Goal: Find contact information: Find contact information

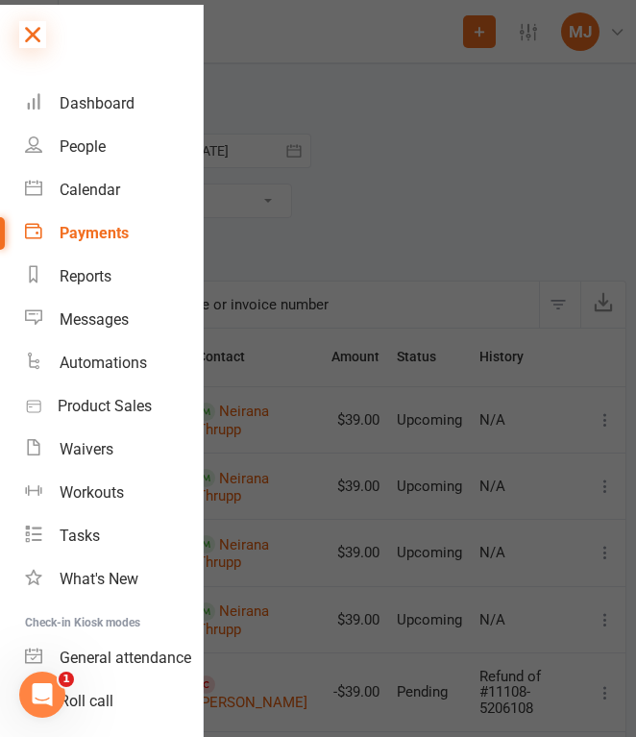
click at [34, 28] on icon at bounding box center [32, 34] width 27 height 27
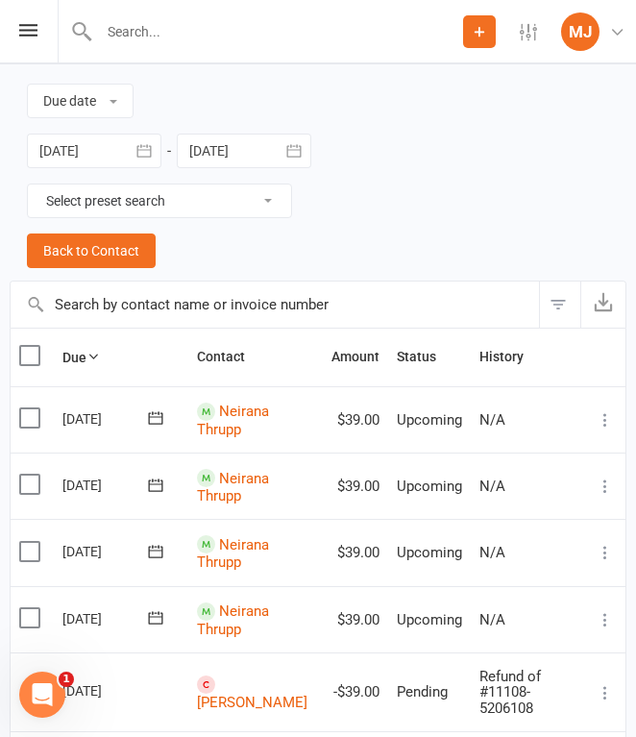
click at [137, 43] on input "text" at bounding box center [278, 31] width 370 height 27
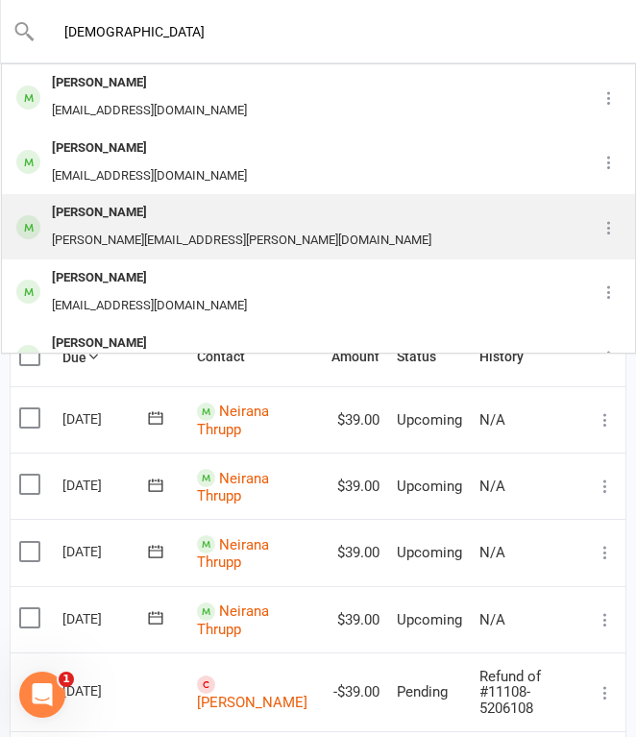
type input "[DEMOGRAPHIC_DATA]"
click at [138, 209] on div "[PERSON_NAME]" at bounding box center [241, 213] width 391 height 28
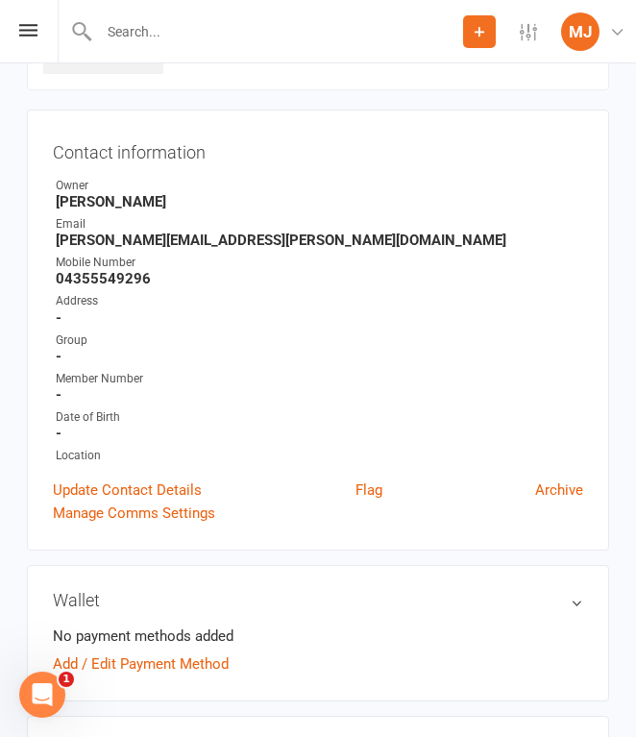
scroll to position [149, 0]
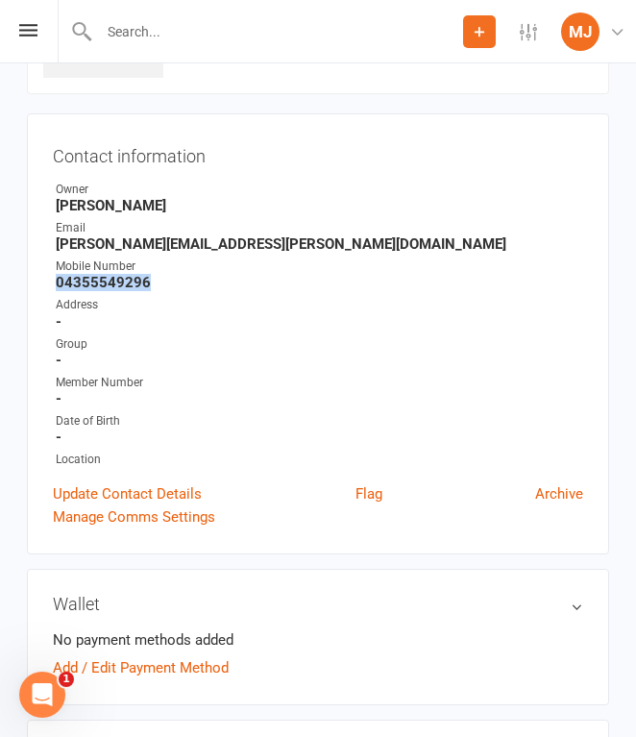
drag, startPoint x: 57, startPoint y: 280, endPoint x: 161, endPoint y: 278, distance: 103.9
click at [161, 278] on strong "04355549296" at bounding box center [320, 282] width 528 height 17
copy strong "04355549296"
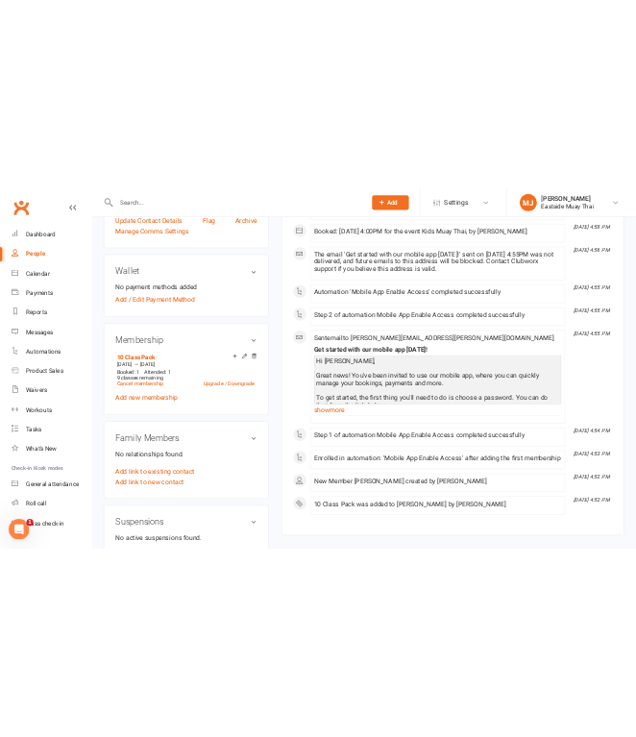
scroll to position [0, 0]
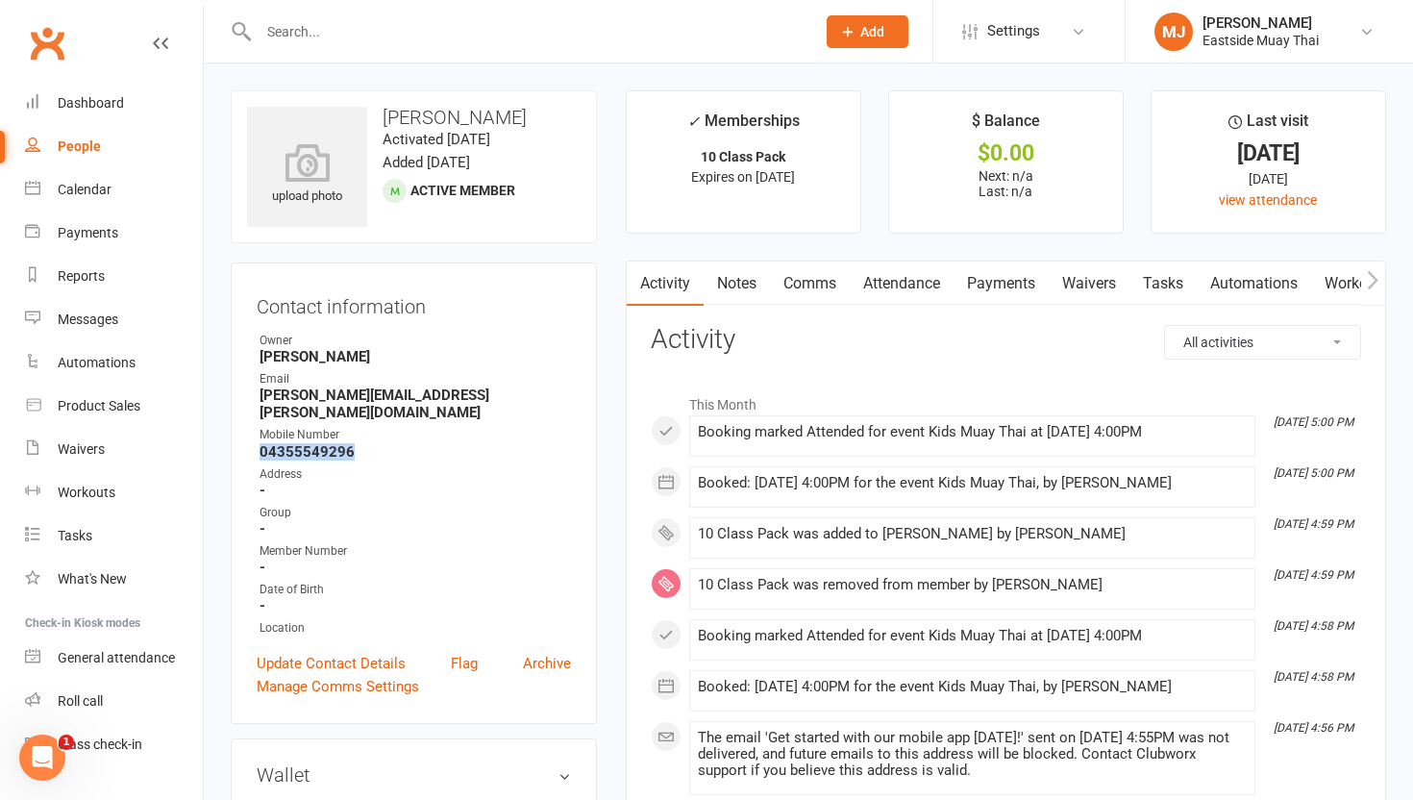
click at [635, 294] on link "Waivers" at bounding box center [1089, 284] width 81 height 44
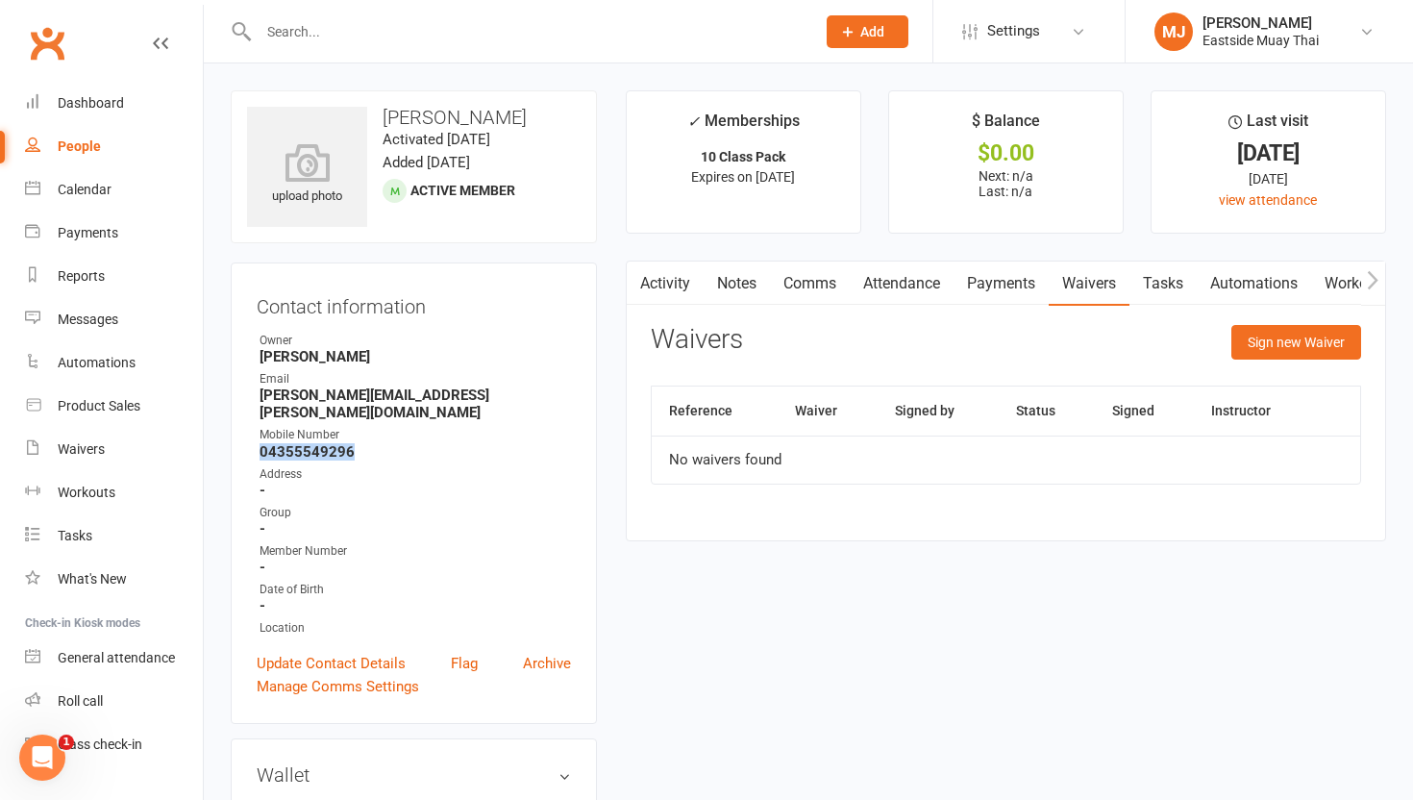
click at [635, 298] on link "Payments" at bounding box center [1001, 284] width 95 height 44
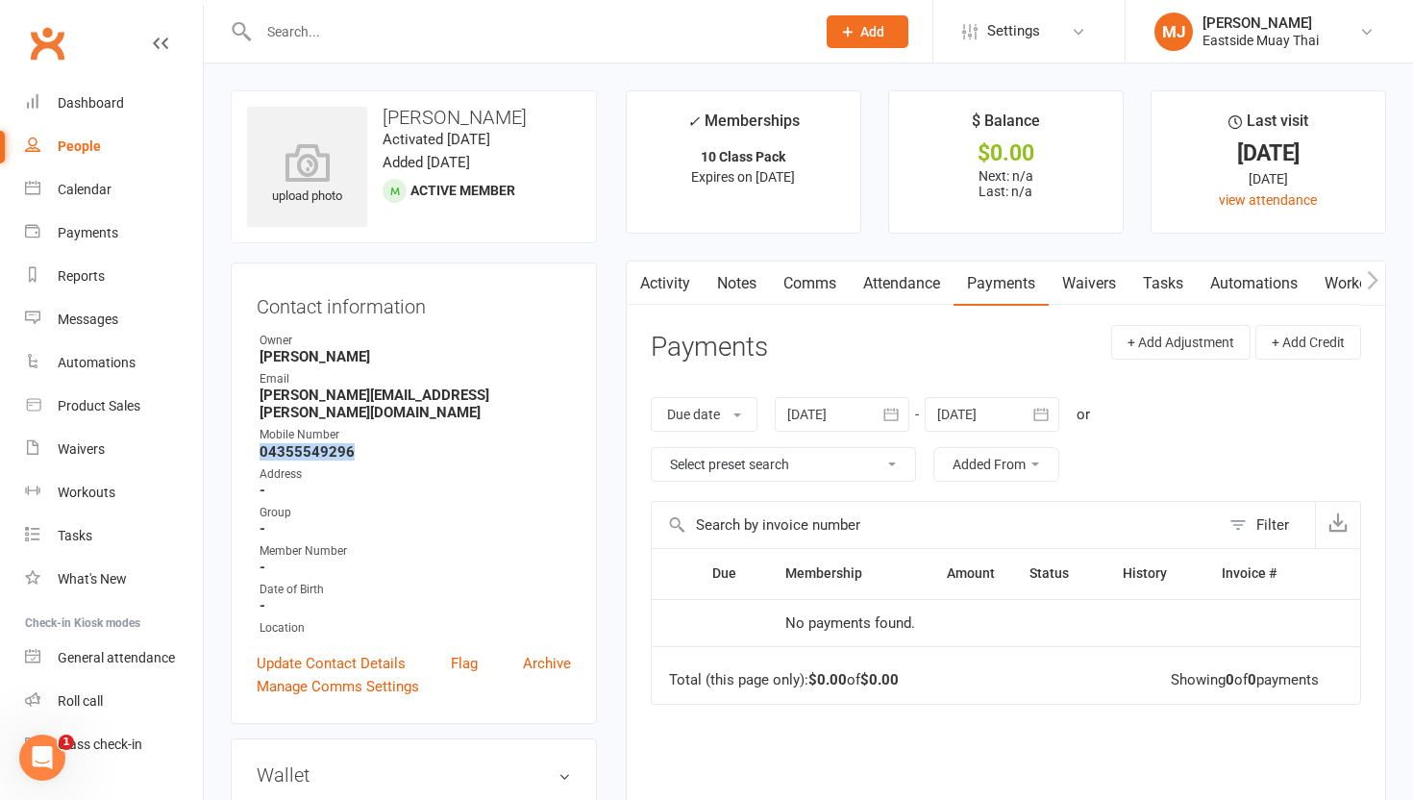
click at [635, 276] on link "Attendance" at bounding box center [902, 284] width 104 height 44
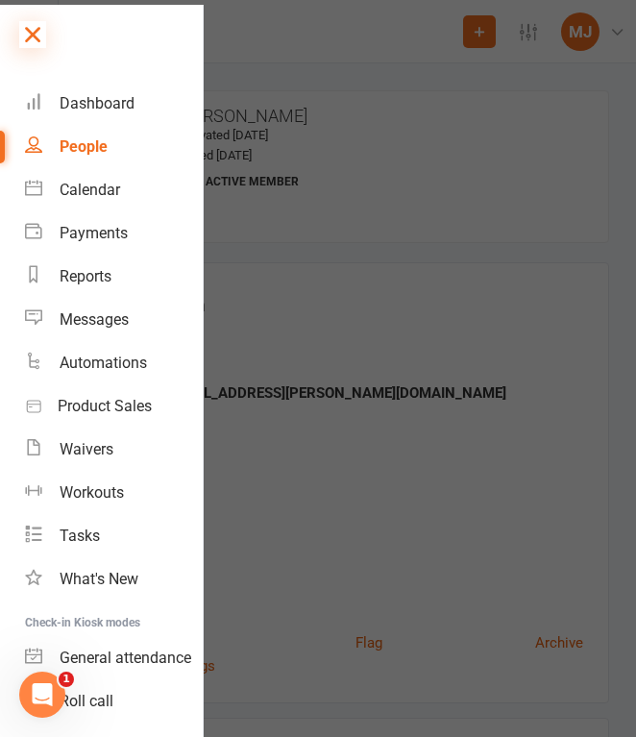
click at [37, 36] on icon at bounding box center [32, 34] width 27 height 27
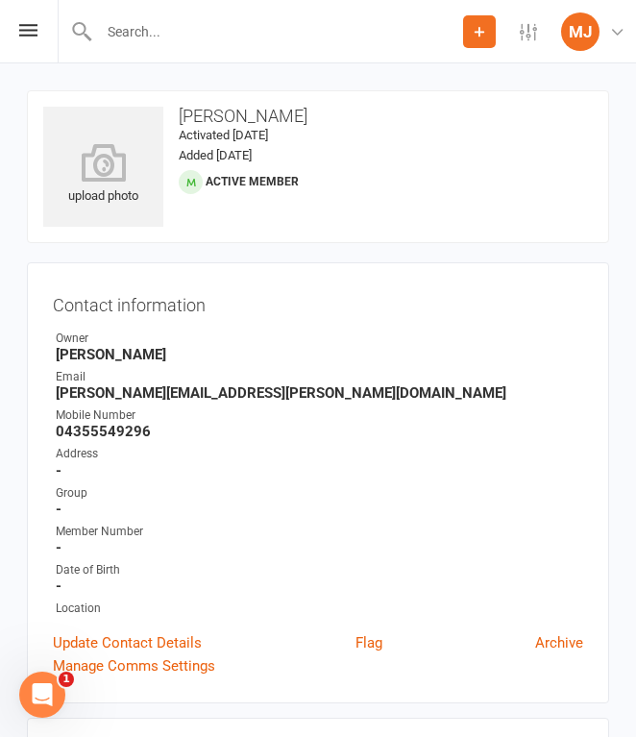
click at [189, 43] on input "text" at bounding box center [278, 31] width 370 height 27
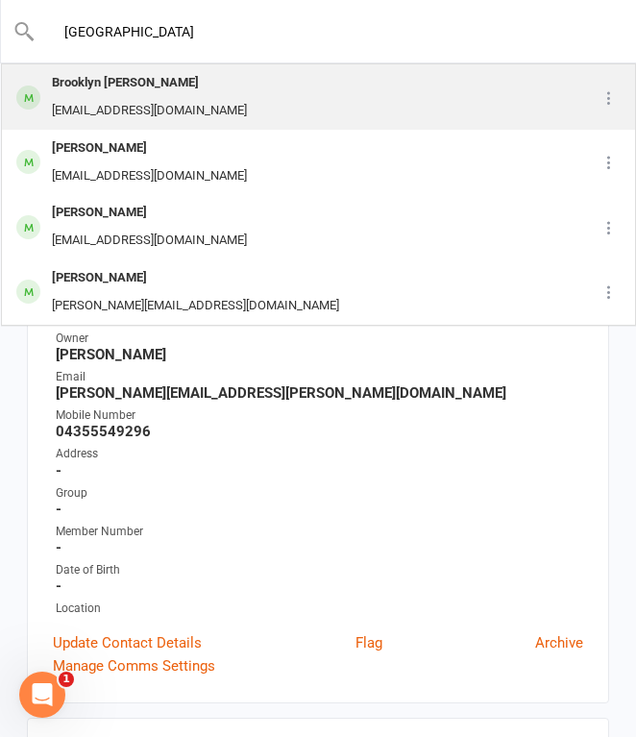
type input "[GEOGRAPHIC_DATA]"
click at [187, 84] on div "Brooklyn [PERSON_NAME] [EMAIL_ADDRESS][DOMAIN_NAME]" at bounding box center [287, 96] width 569 height 63
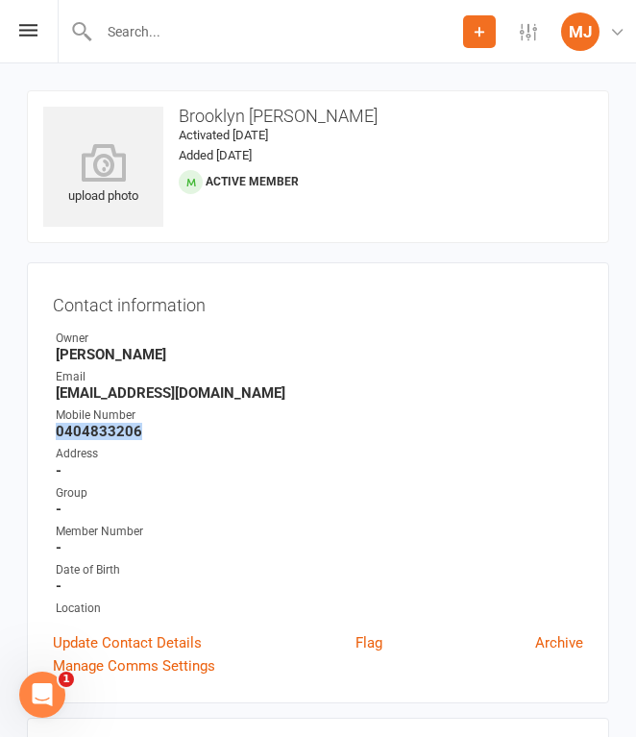
drag, startPoint x: 57, startPoint y: 435, endPoint x: 164, endPoint y: 435, distance: 107.7
click at [164, 435] on strong "0404833206" at bounding box center [320, 431] width 528 height 17
copy strong "0404833206"
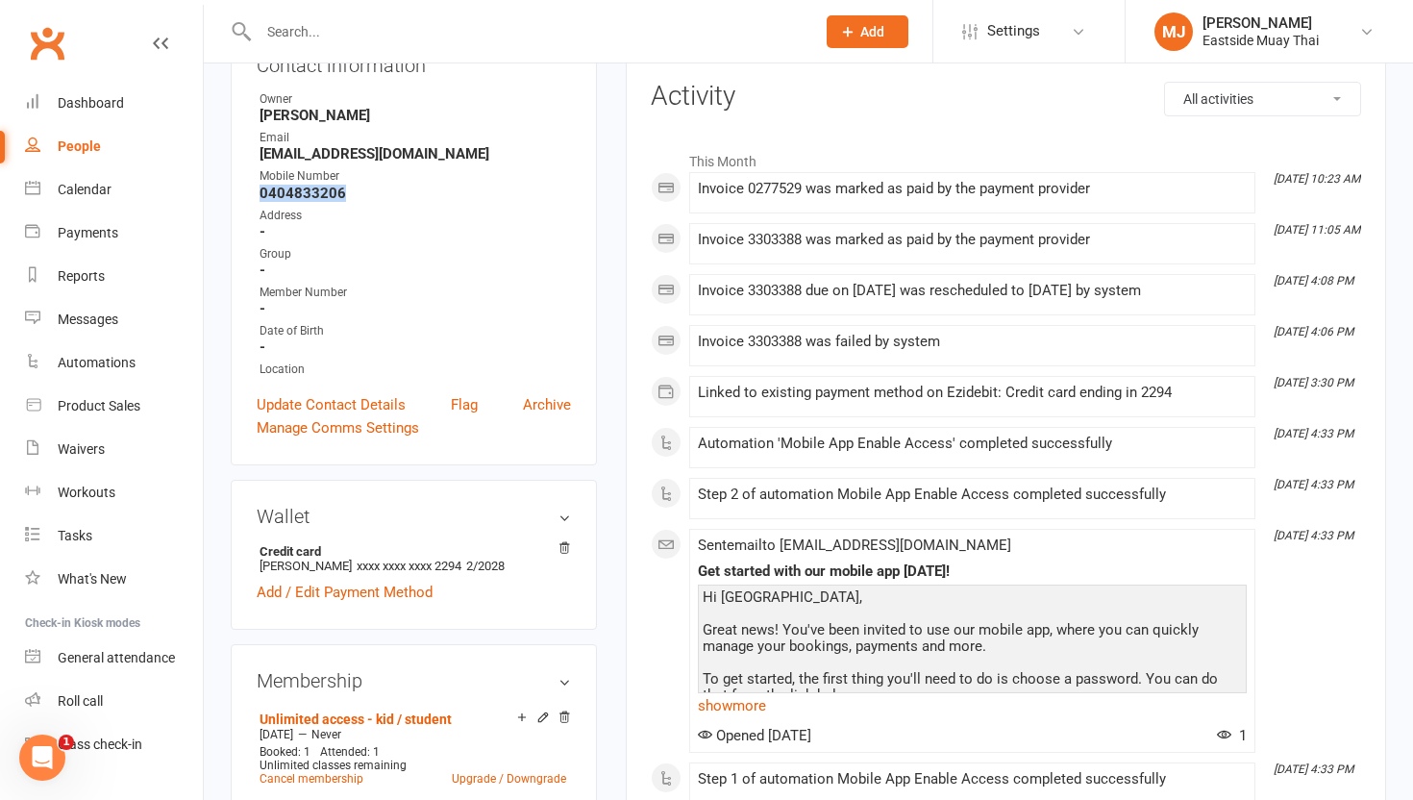
scroll to position [137, 0]
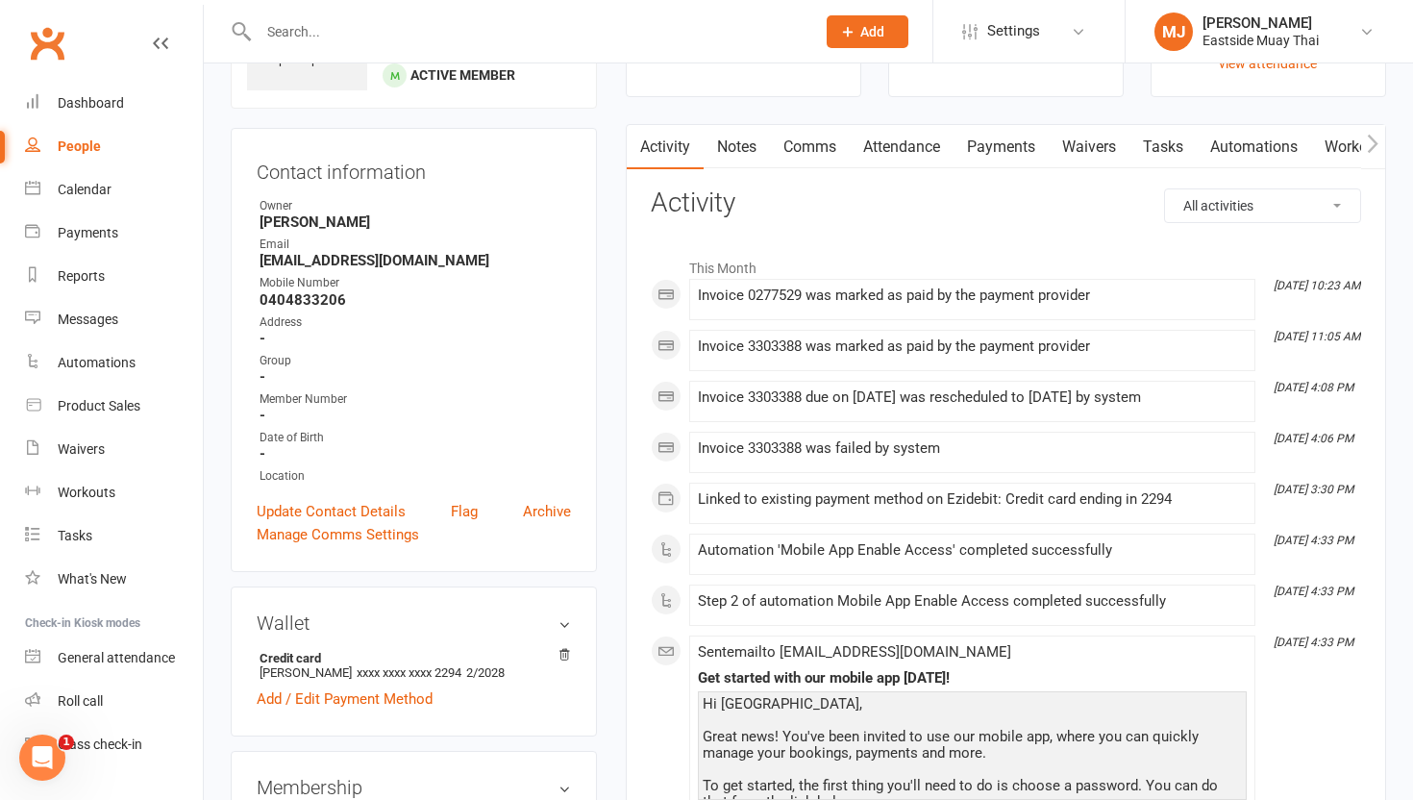
click at [635, 122] on main "✓ Memberships Unlimited access - kid / student Does not expire $ Balance $0.00 …" at bounding box center [1005, 750] width 789 height 1593
click at [635, 149] on link "Waivers" at bounding box center [1089, 147] width 81 height 44
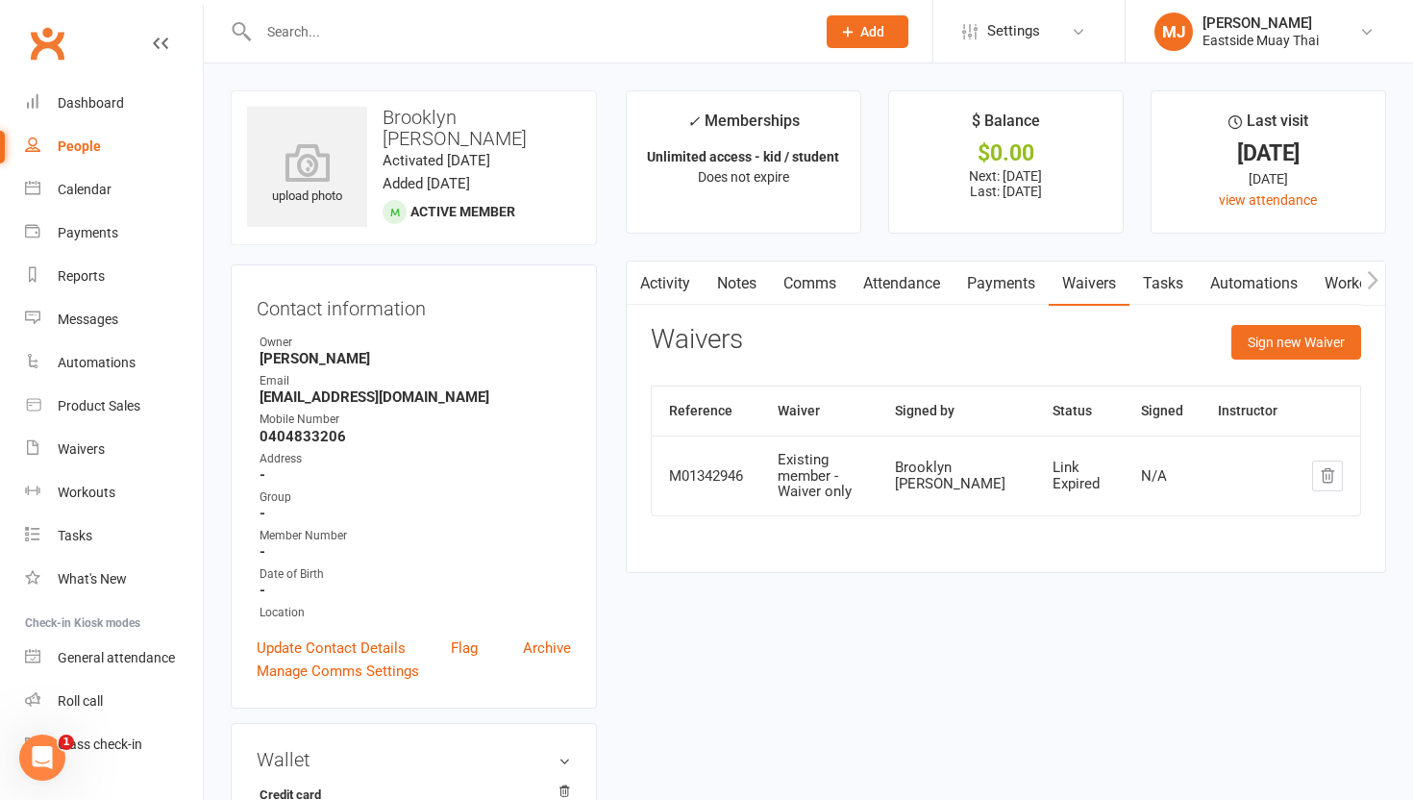
click at [635, 270] on link "Payments" at bounding box center [1001, 284] width 95 height 44
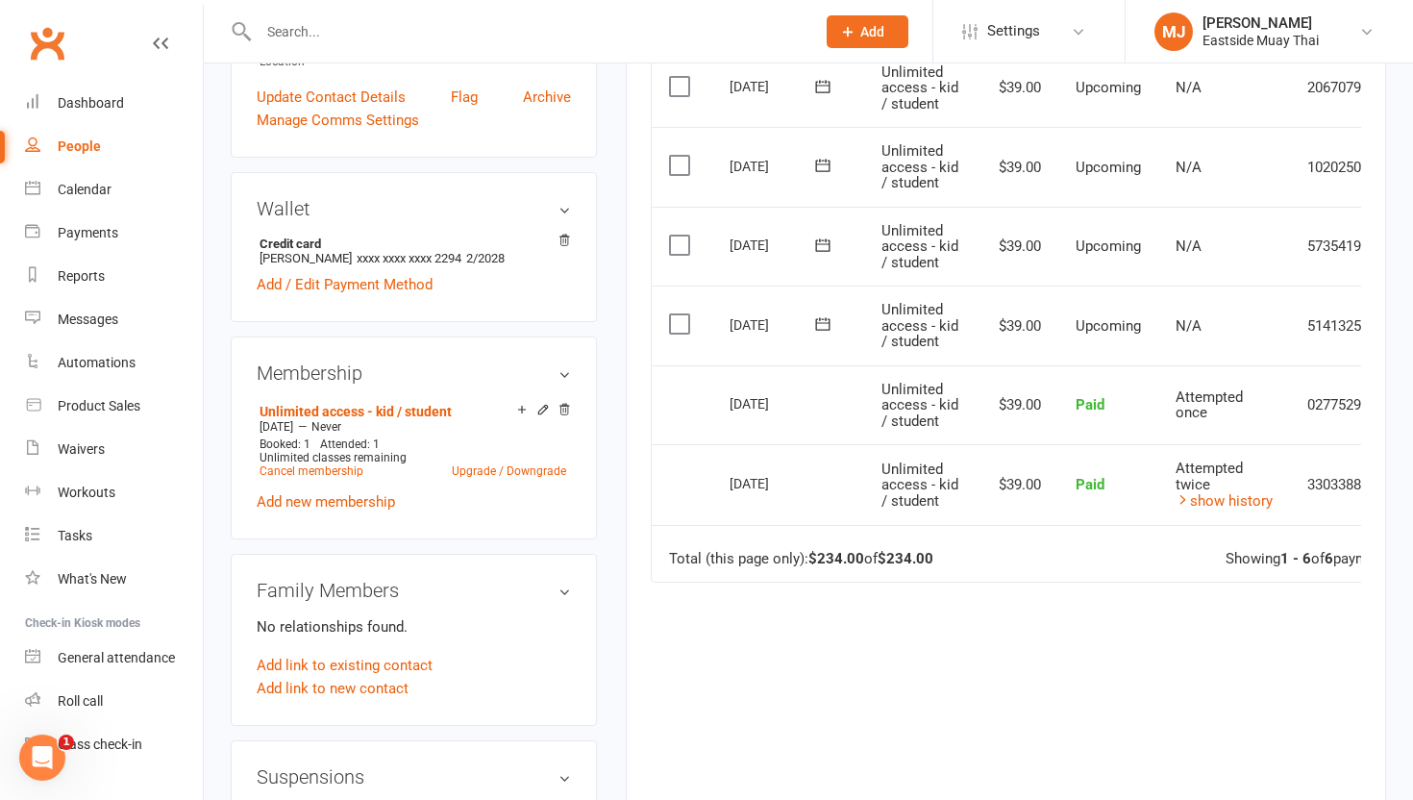
scroll to position [568, 0]
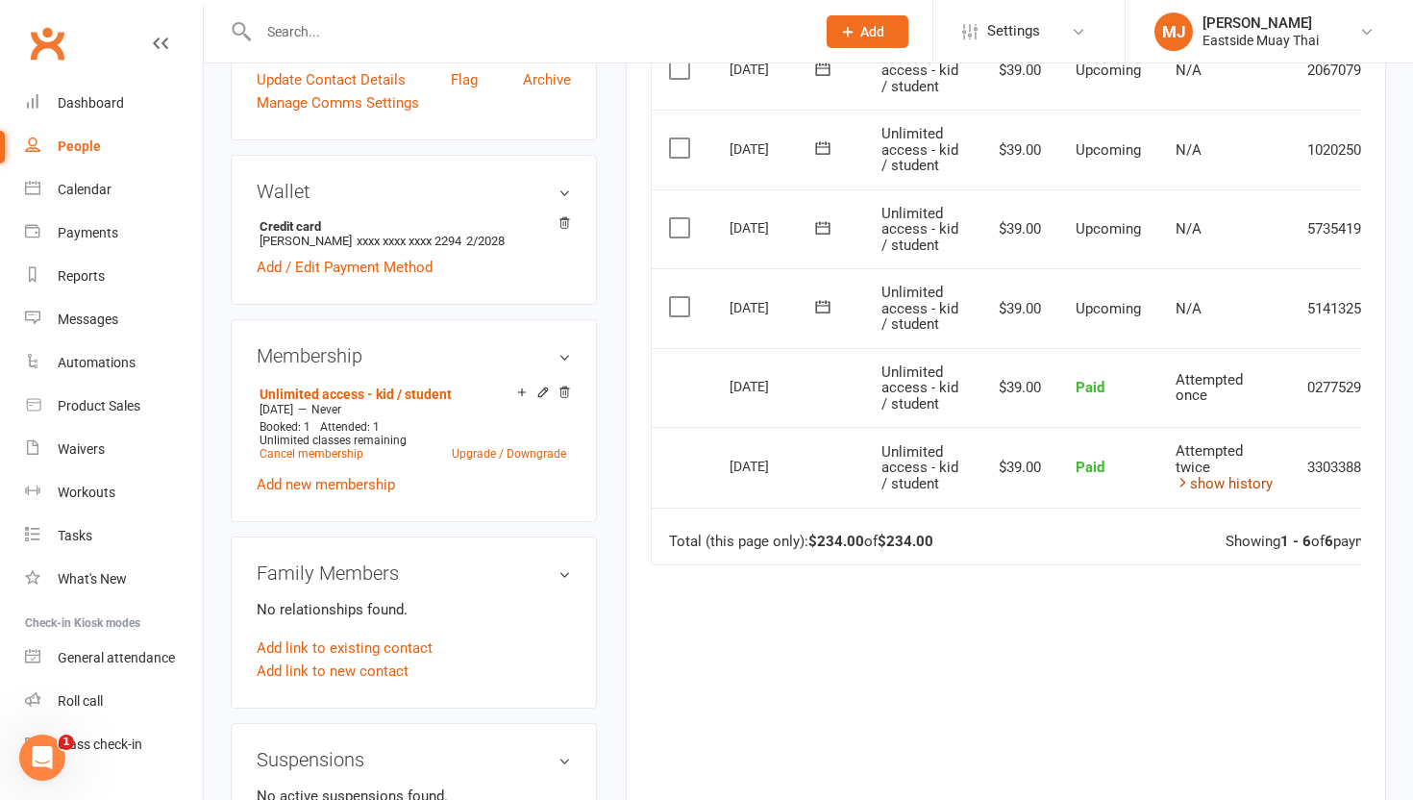
click at [635, 479] on link "show history" at bounding box center [1224, 483] width 97 height 17
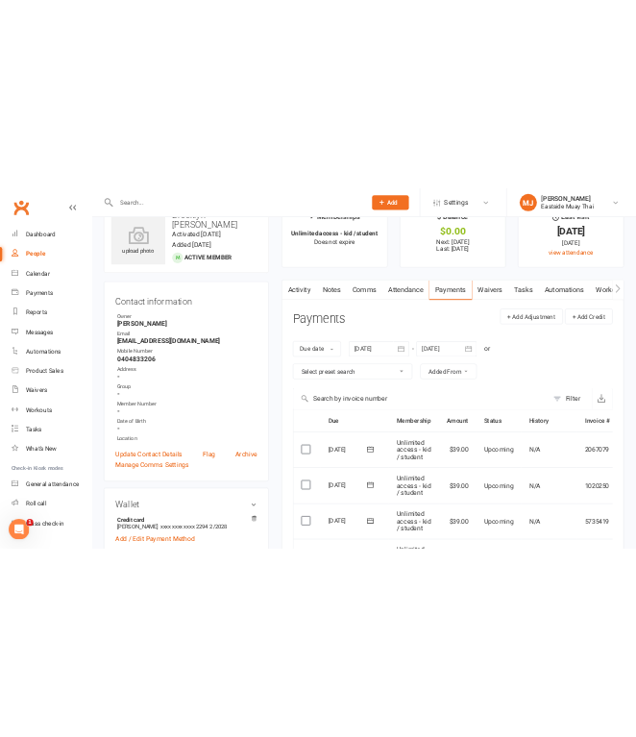
scroll to position [56, 0]
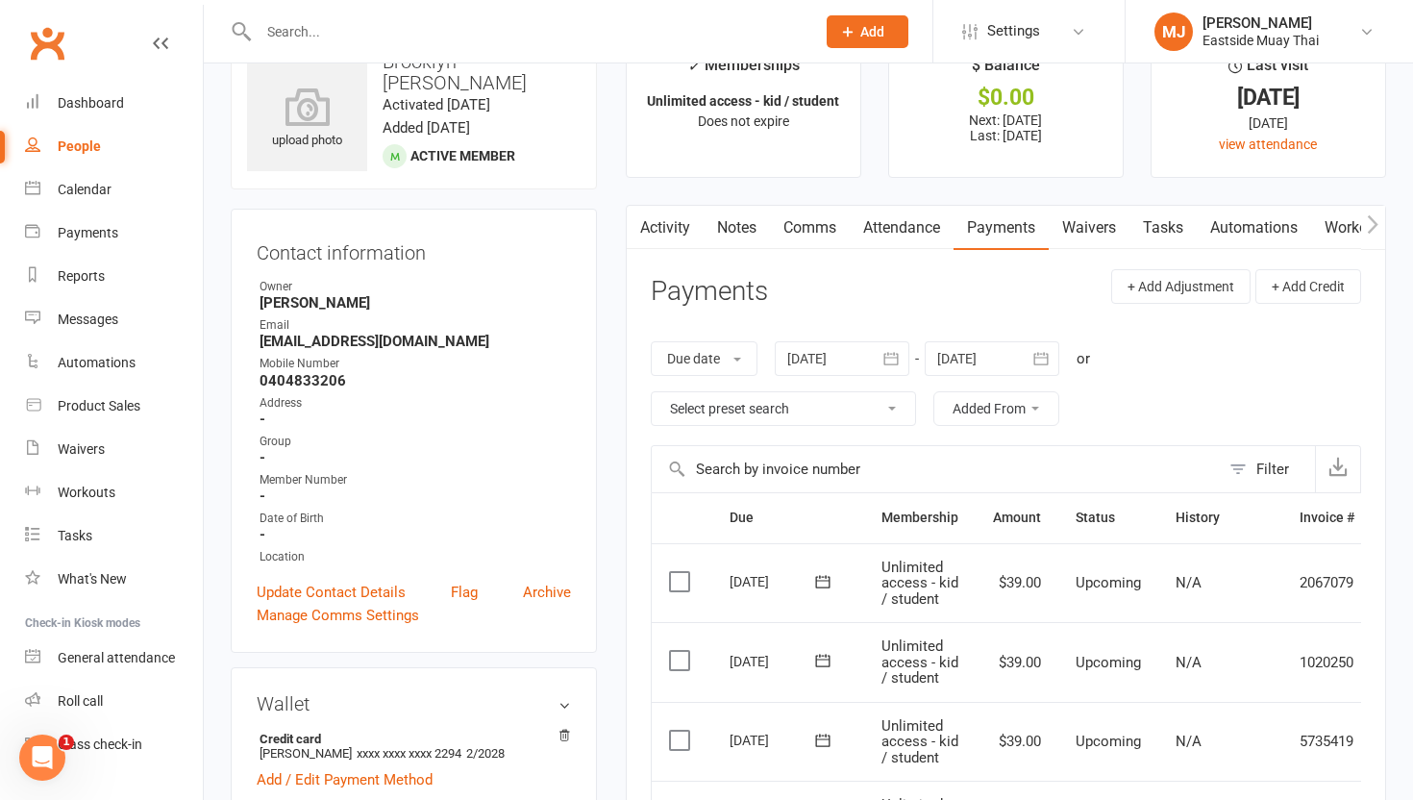
click at [635, 230] on link "Attendance" at bounding box center [902, 228] width 104 height 44
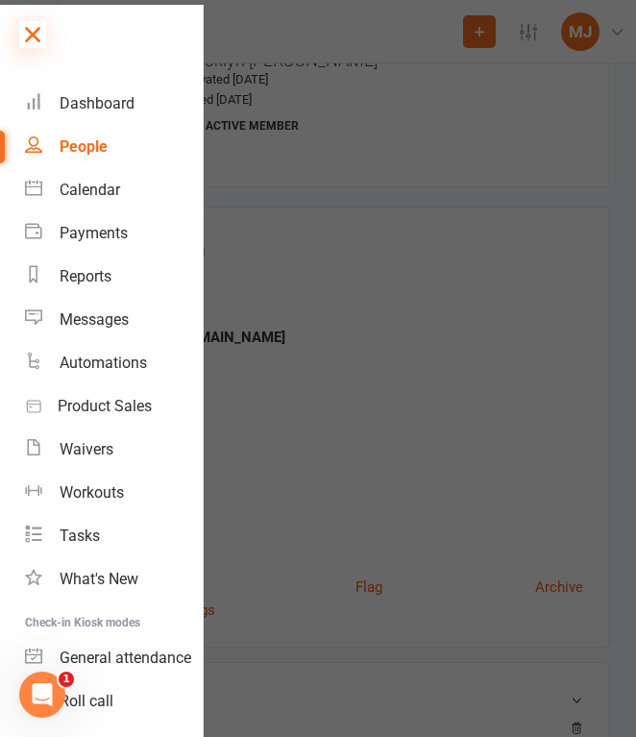
click at [37, 37] on icon at bounding box center [32, 34] width 27 height 27
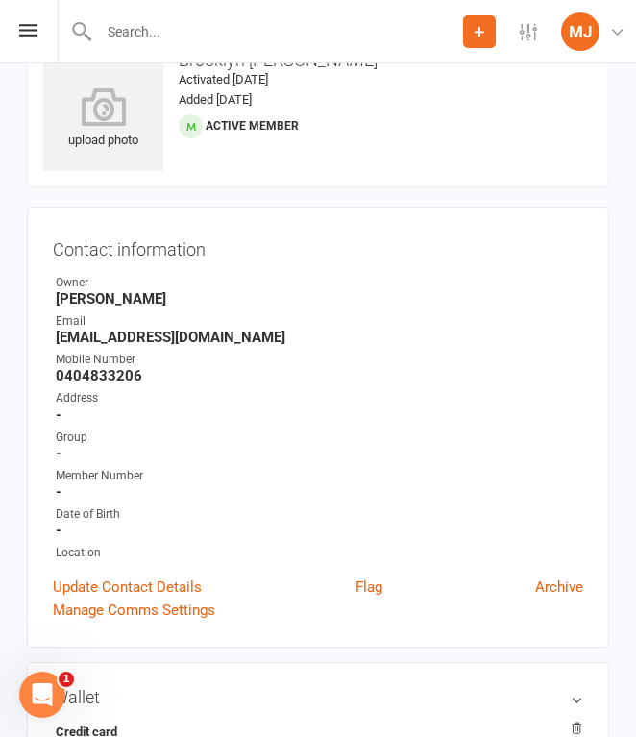
click at [180, 38] on input "text" at bounding box center [278, 31] width 370 height 27
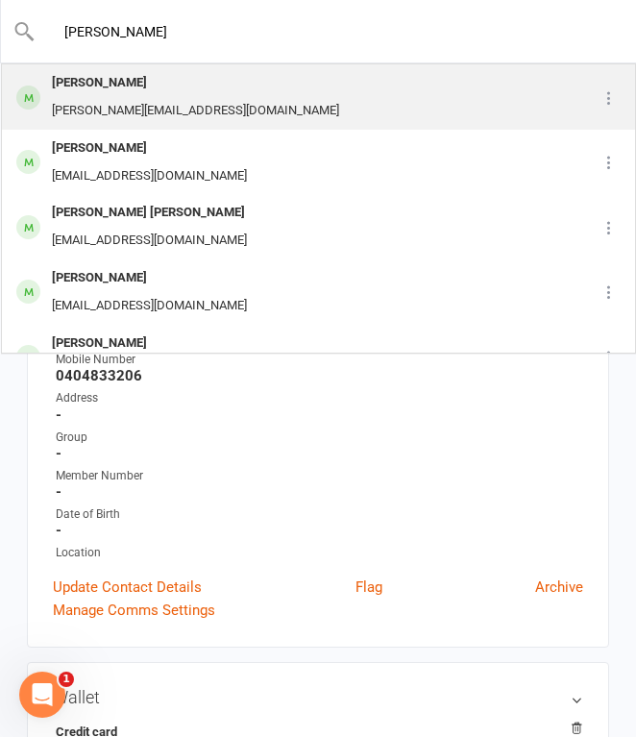
type input "[PERSON_NAME]"
click at [167, 99] on div "[PERSON_NAME][EMAIL_ADDRESS][DOMAIN_NAME]" at bounding box center [195, 111] width 299 height 28
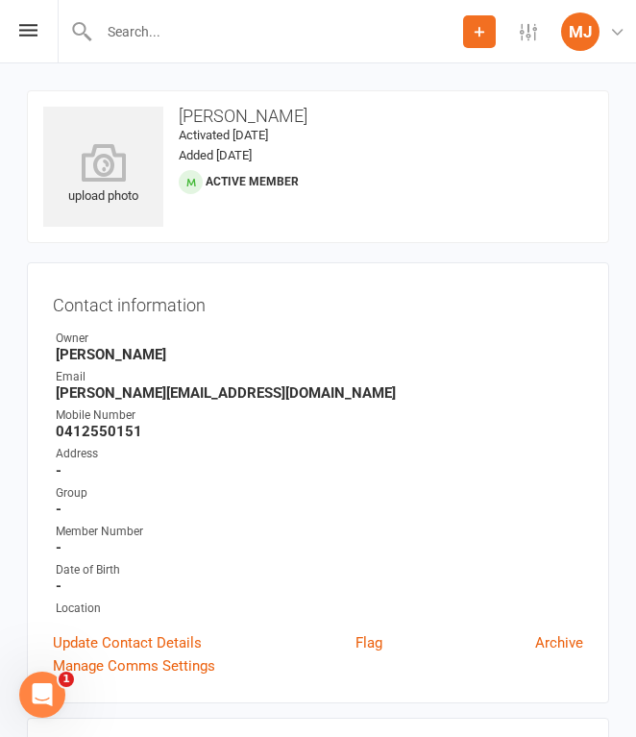
scroll to position [61, 0]
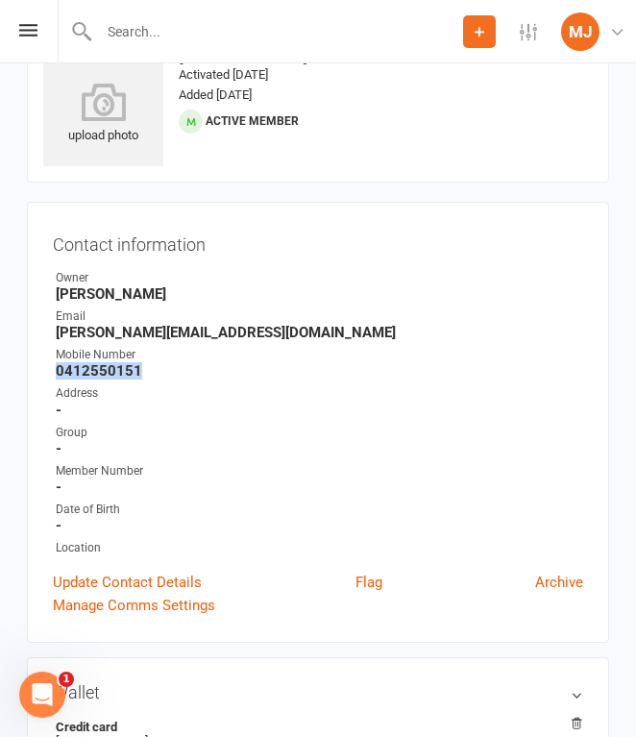
drag, startPoint x: 59, startPoint y: 372, endPoint x: 150, endPoint y: 371, distance: 91.3
click at [150, 373] on strong "0412550151" at bounding box center [320, 370] width 528 height 17
copy strong "0412550151"
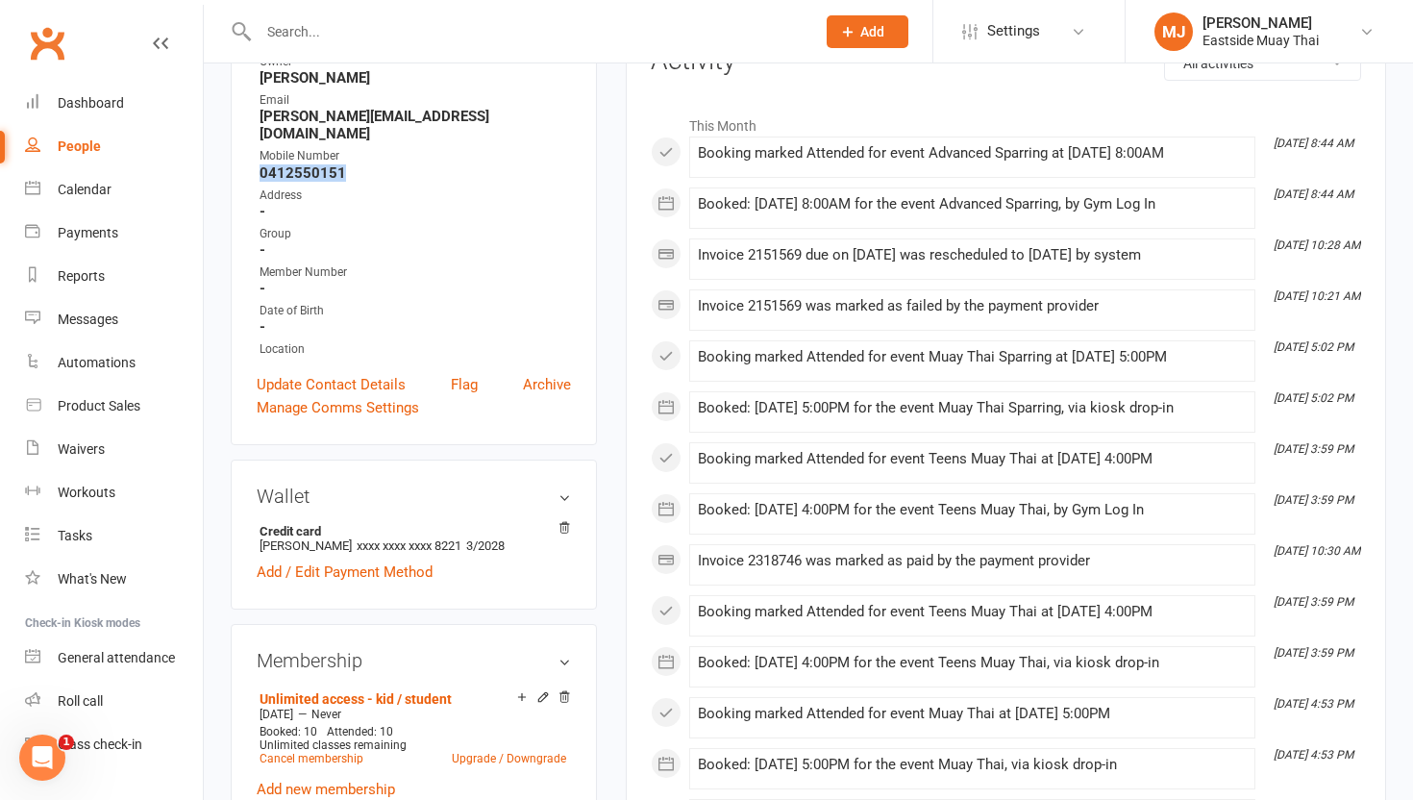
scroll to position [0, 0]
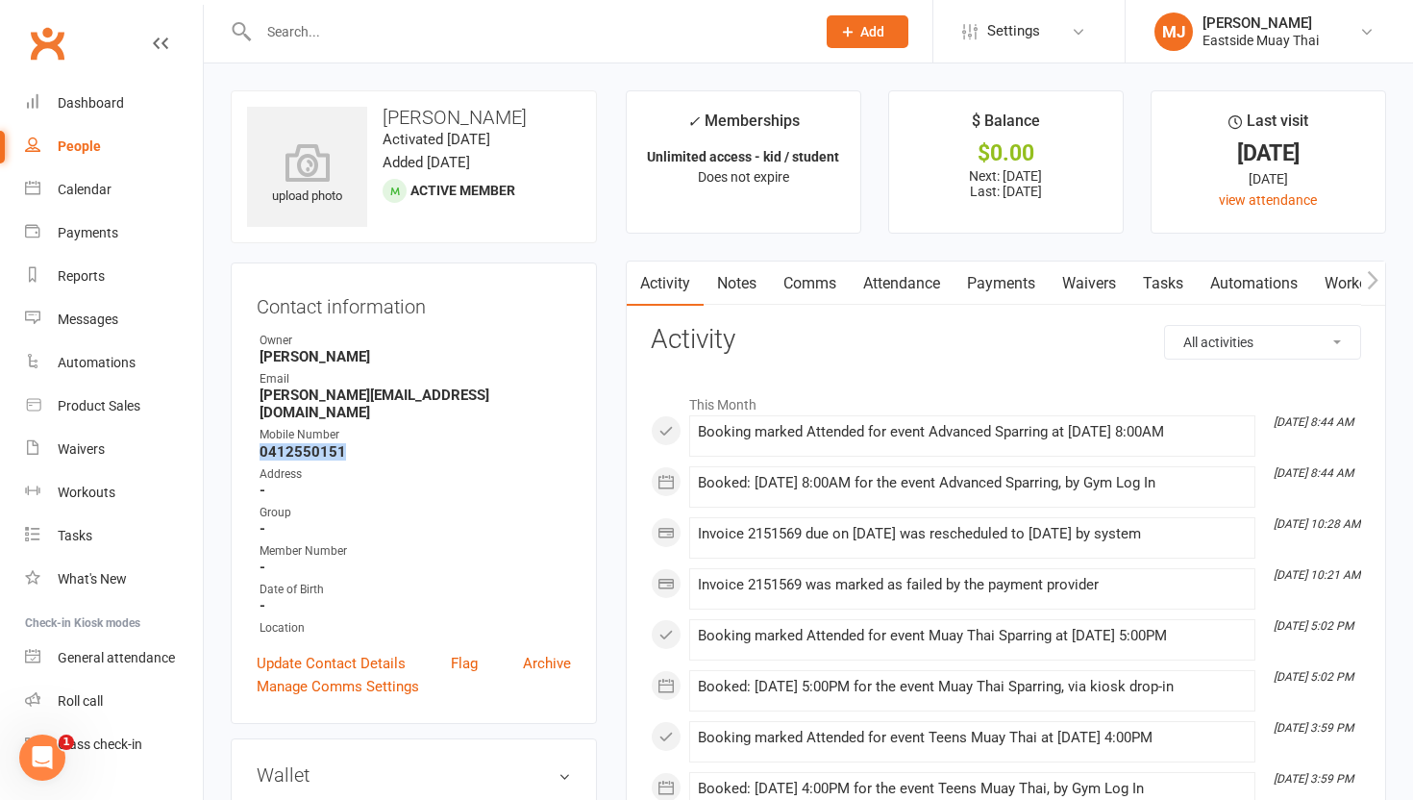
click at [635, 291] on link "Waivers" at bounding box center [1089, 284] width 81 height 44
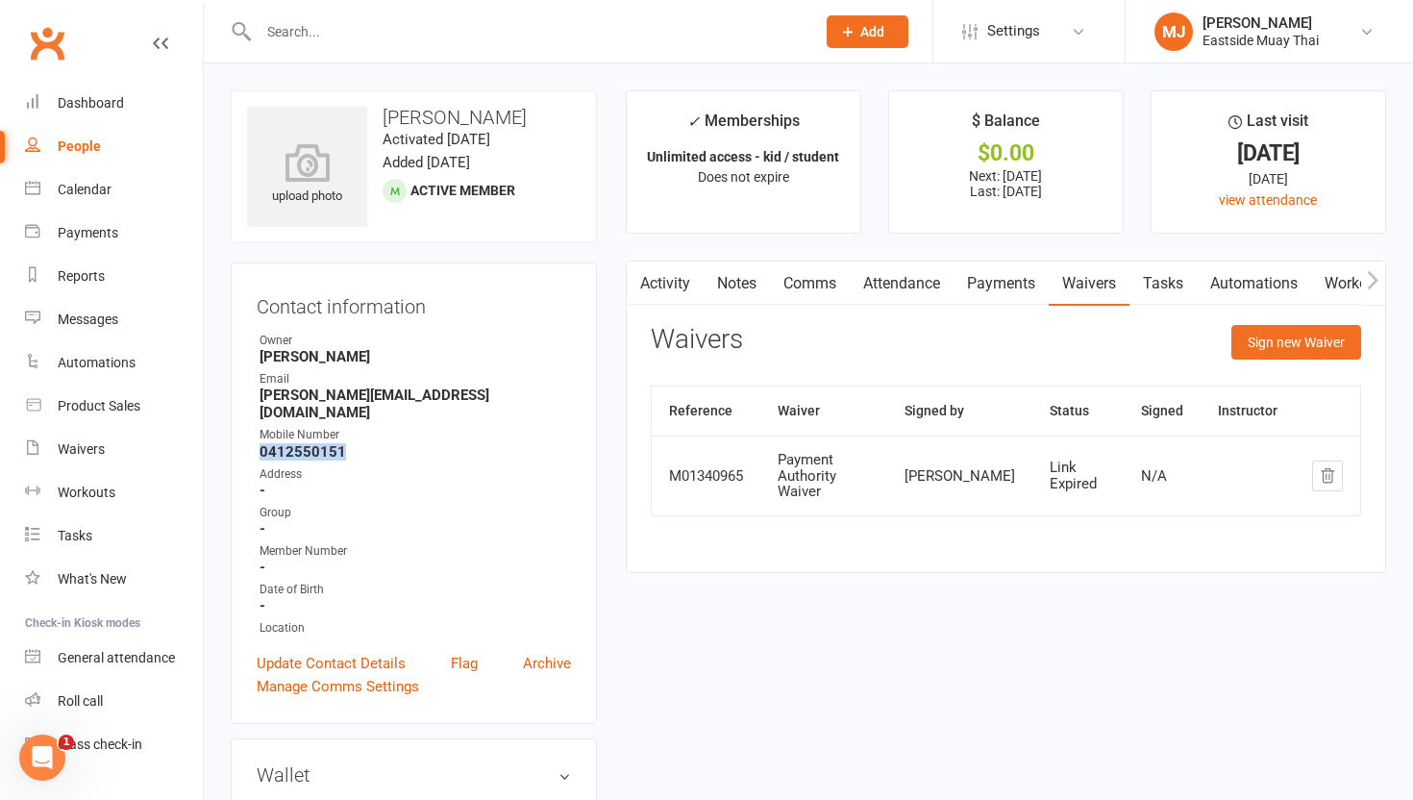
click at [635, 290] on link "Payments" at bounding box center [1001, 284] width 95 height 44
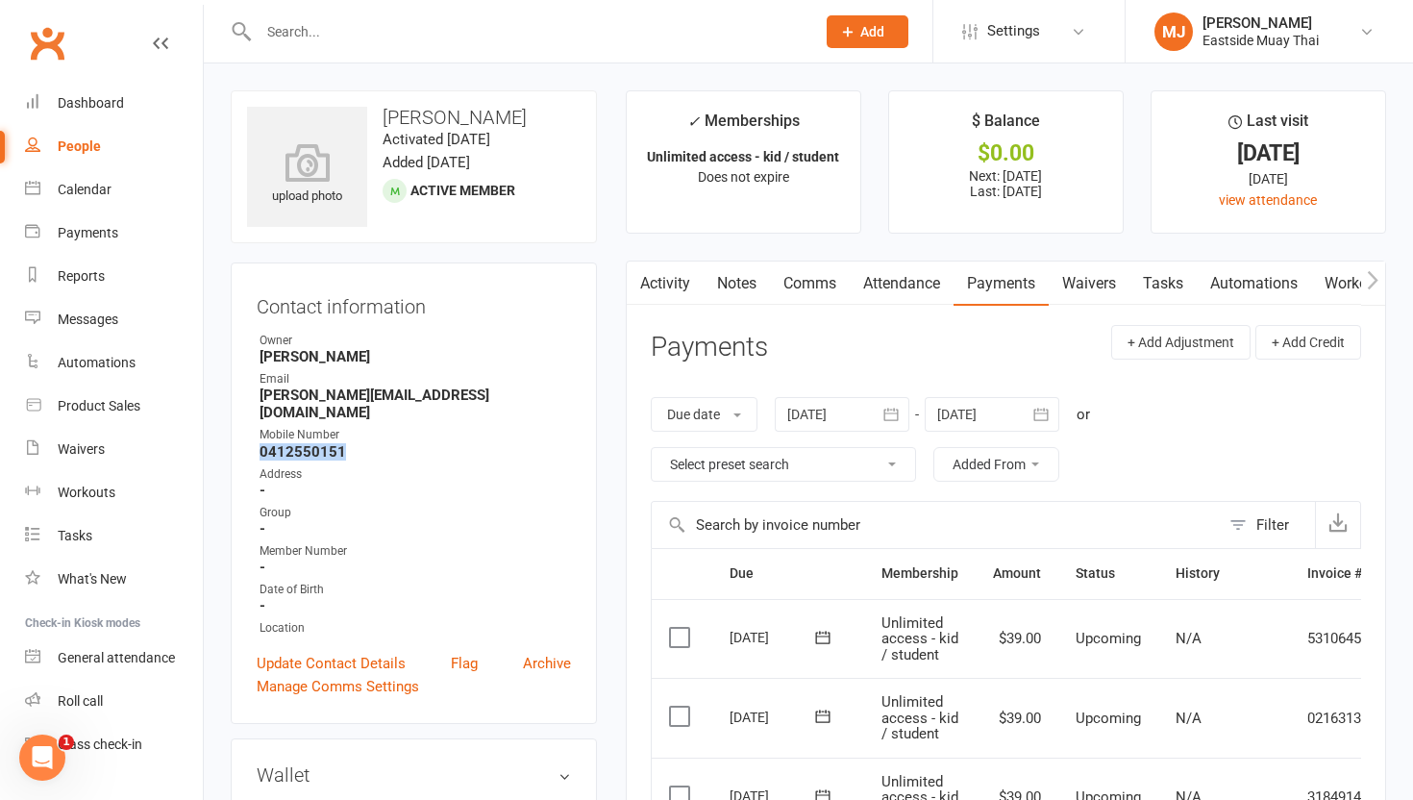
click at [635, 283] on link "Attendance" at bounding box center [902, 284] width 104 height 44
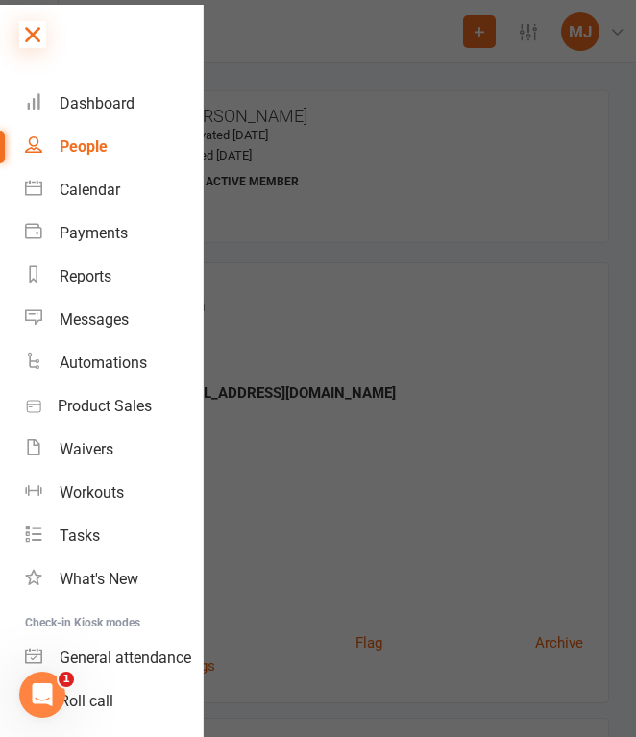
click at [30, 35] on icon at bounding box center [32, 34] width 27 height 27
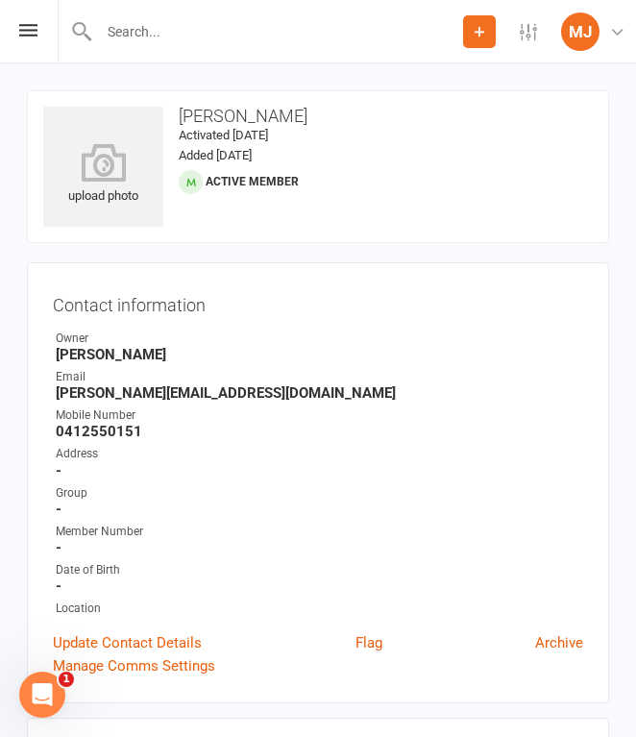
click at [227, 34] on input "text" at bounding box center [278, 31] width 370 height 27
type input "zakai"
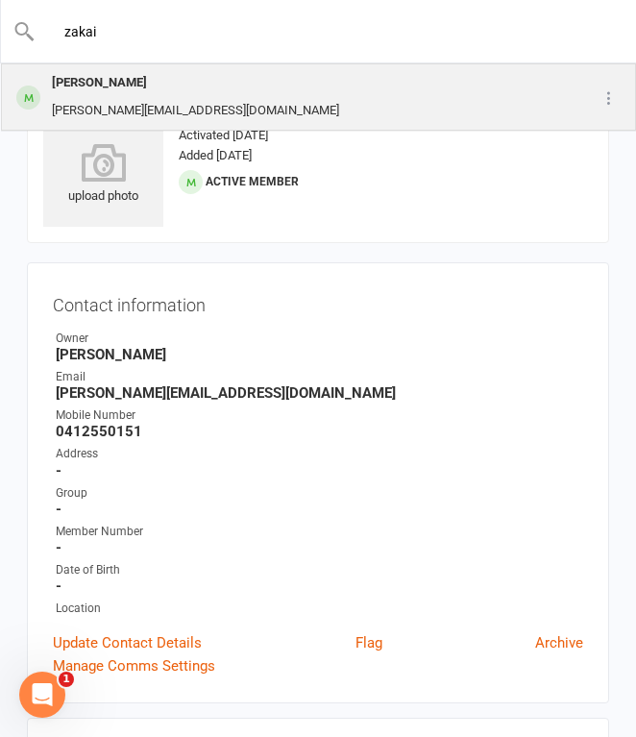
click at [191, 89] on div "Zakai Ifraimov [EMAIL_ADDRESS][DOMAIN_NAME]" at bounding box center [287, 96] width 569 height 63
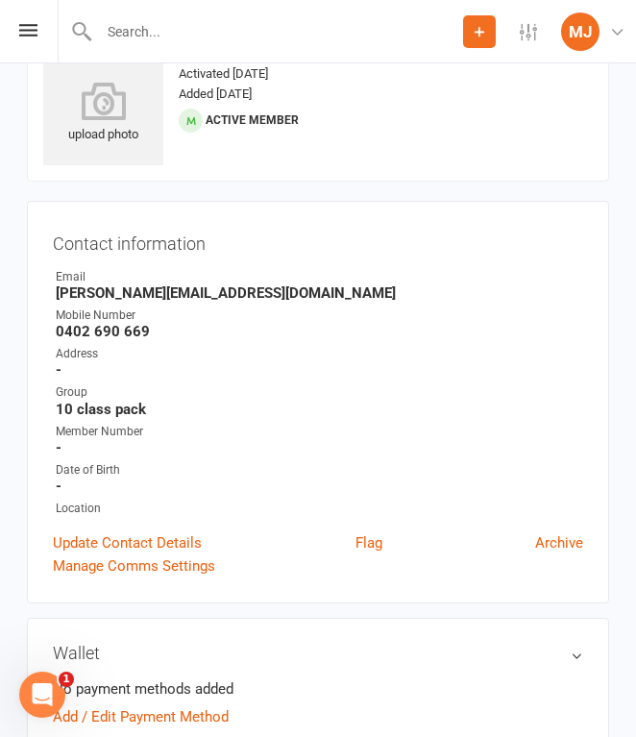
scroll to position [80, 0]
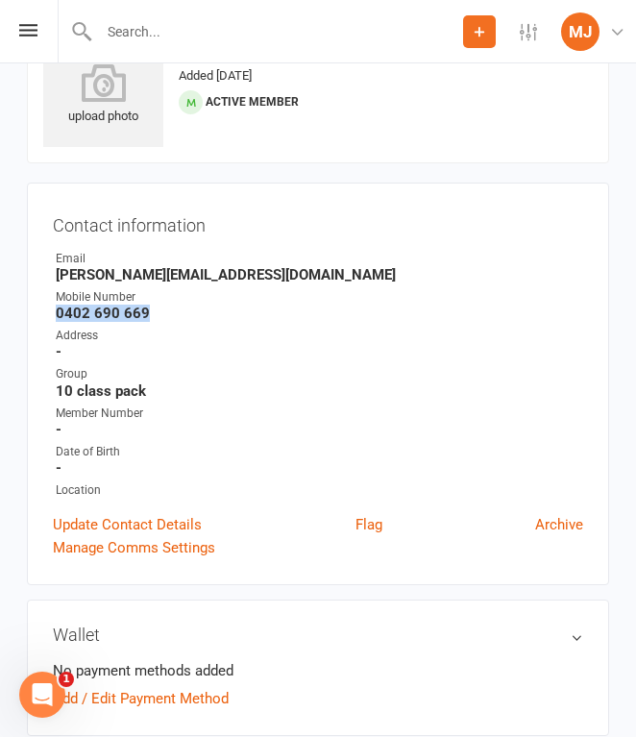
drag, startPoint x: 58, startPoint y: 311, endPoint x: 159, endPoint y: 312, distance: 101.0
click at [160, 313] on strong "0402 690 669" at bounding box center [320, 313] width 528 height 17
copy strong "0402 690 669"
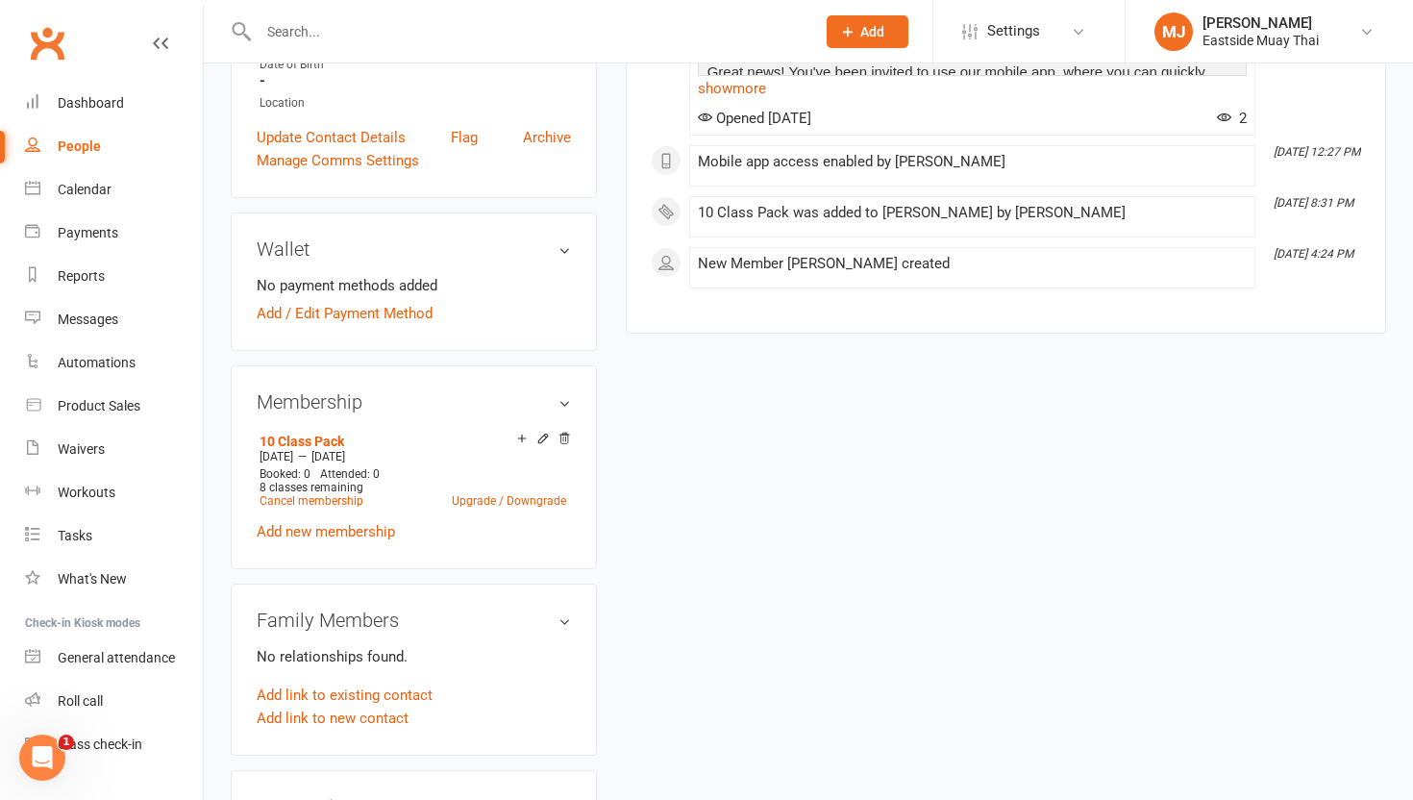
scroll to position [0, 0]
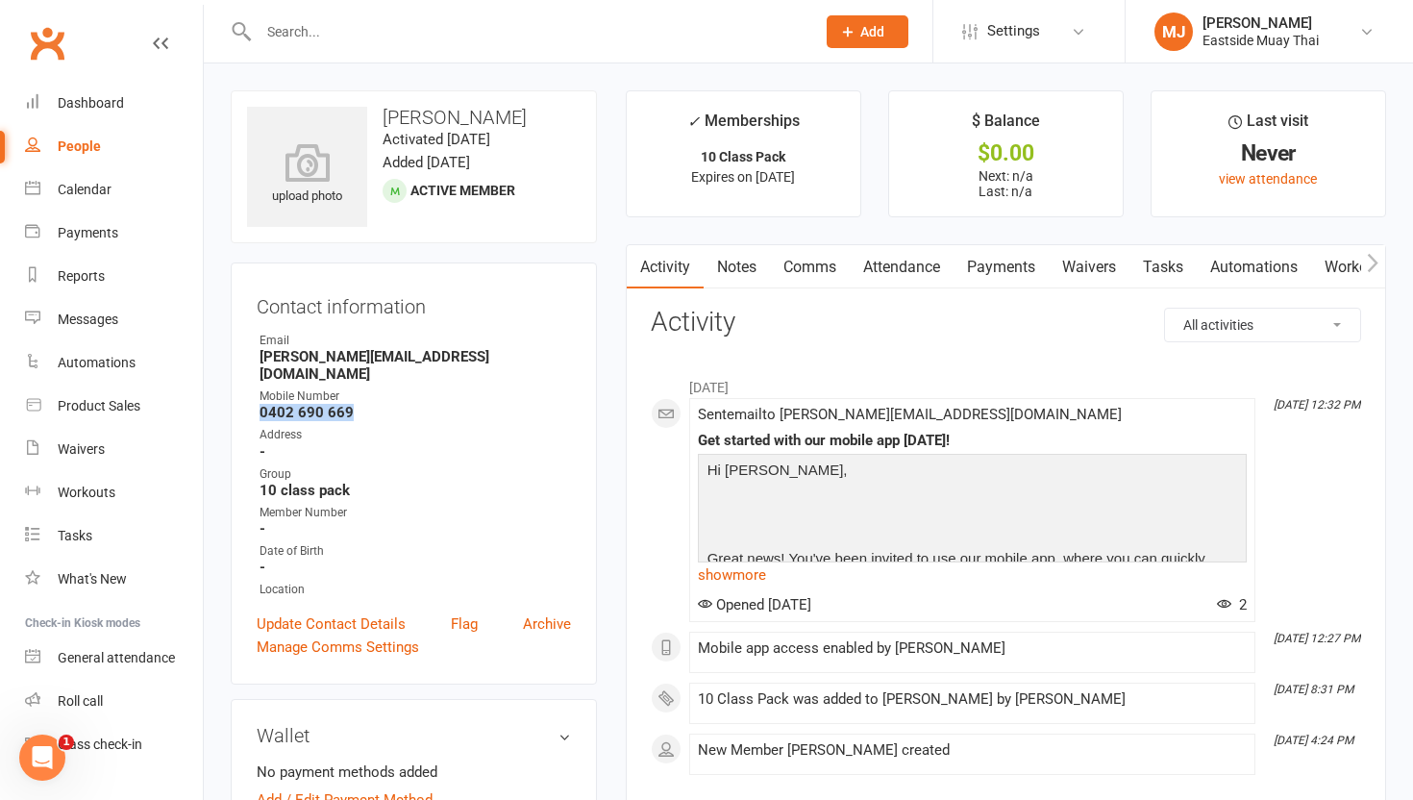
click at [635, 255] on link "Waivers" at bounding box center [1089, 267] width 81 height 44
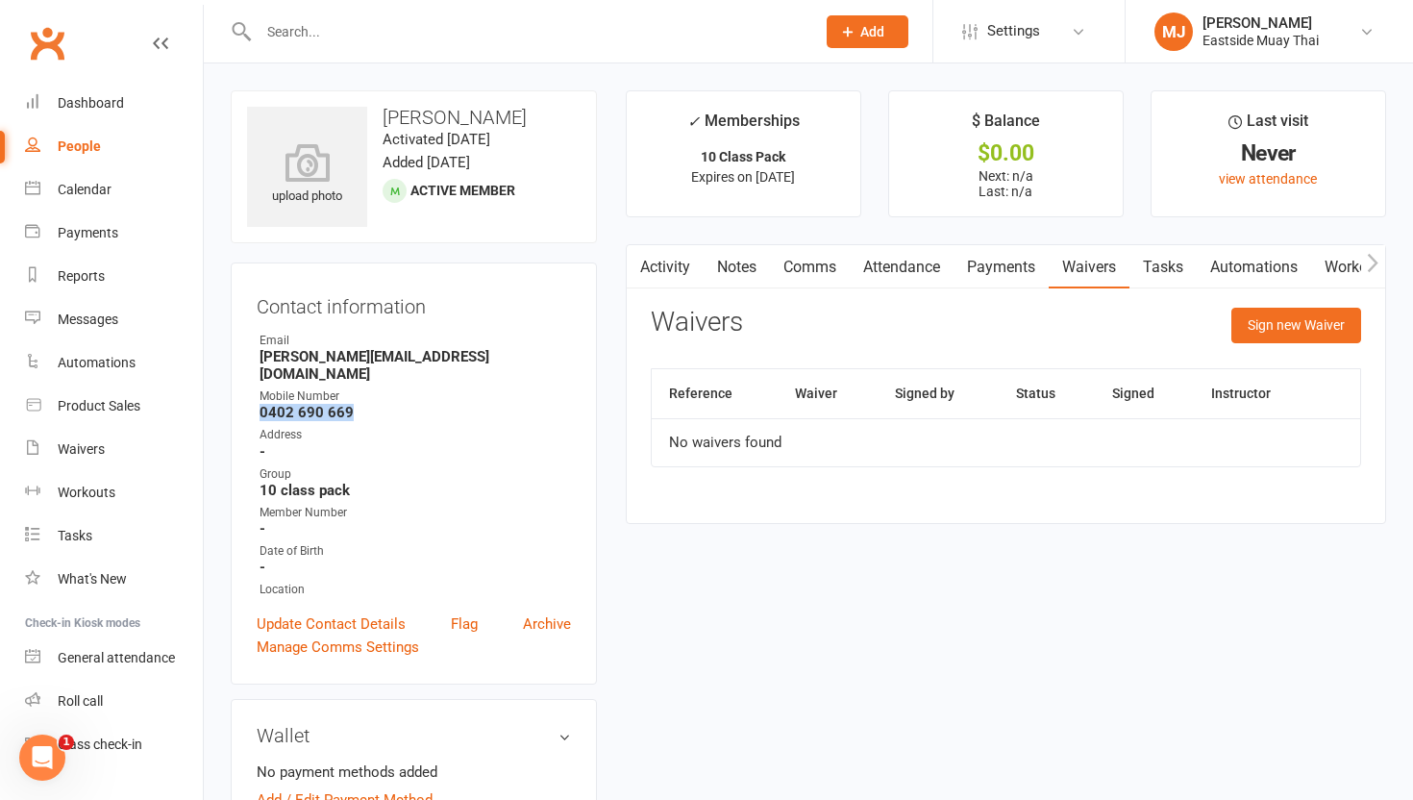
click at [635, 262] on link "Payments" at bounding box center [1001, 267] width 95 height 44
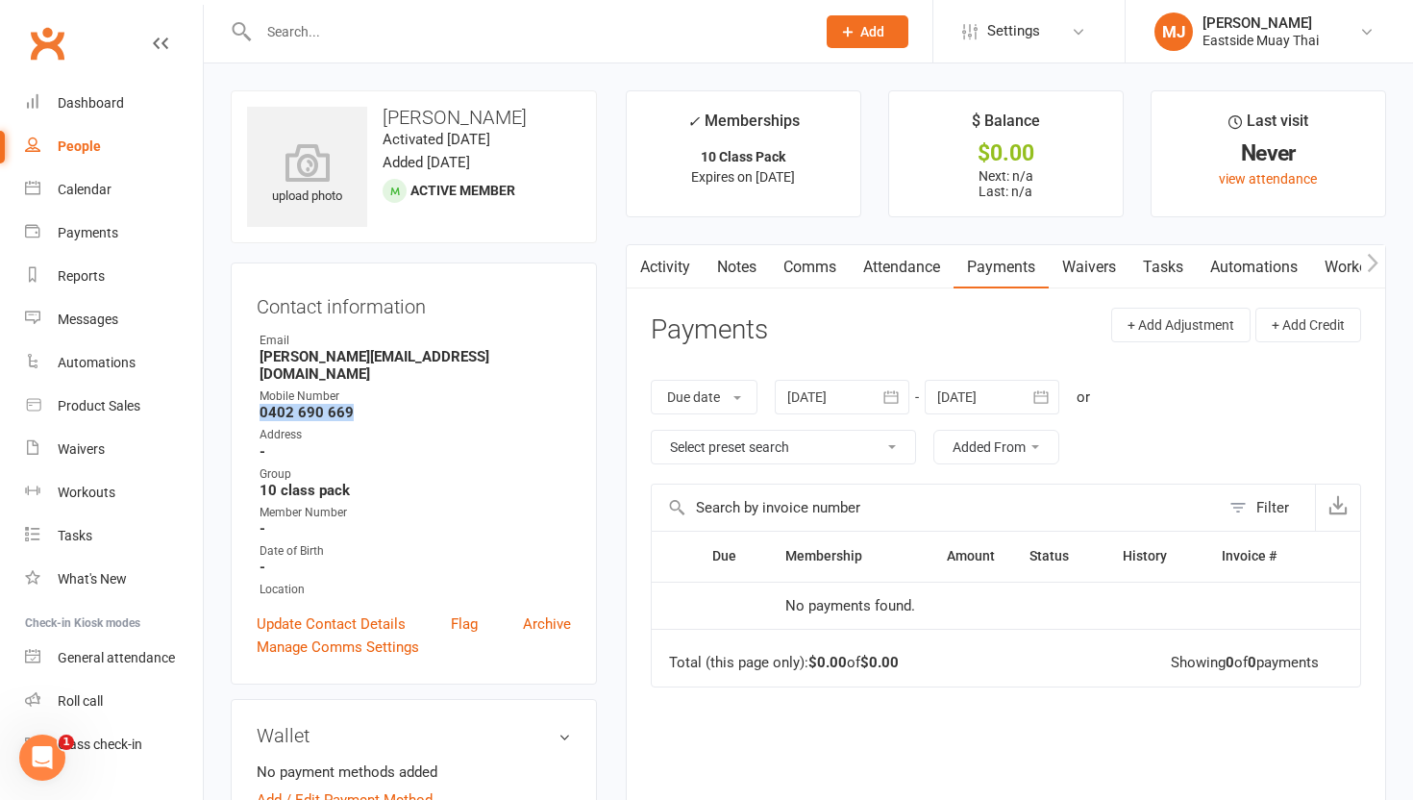
click at [635, 268] on link "Attendance" at bounding box center [902, 267] width 104 height 44
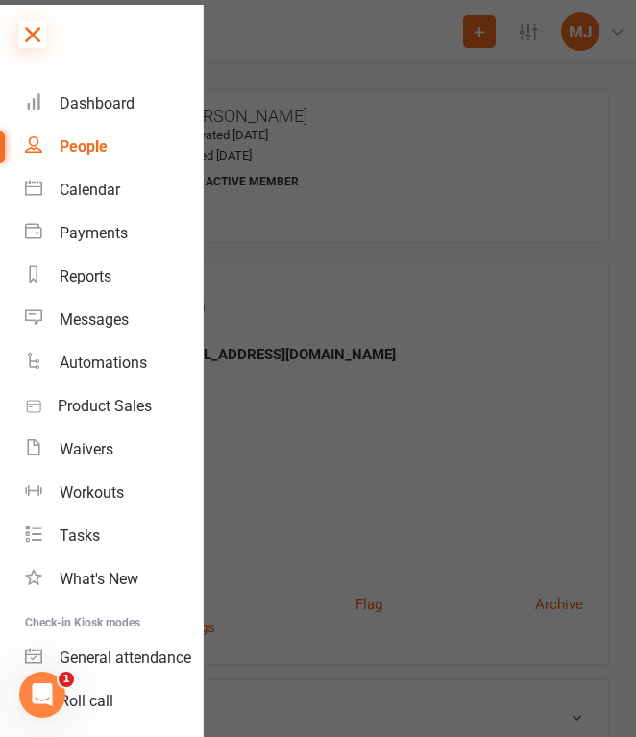
click at [28, 37] on icon at bounding box center [32, 34] width 27 height 27
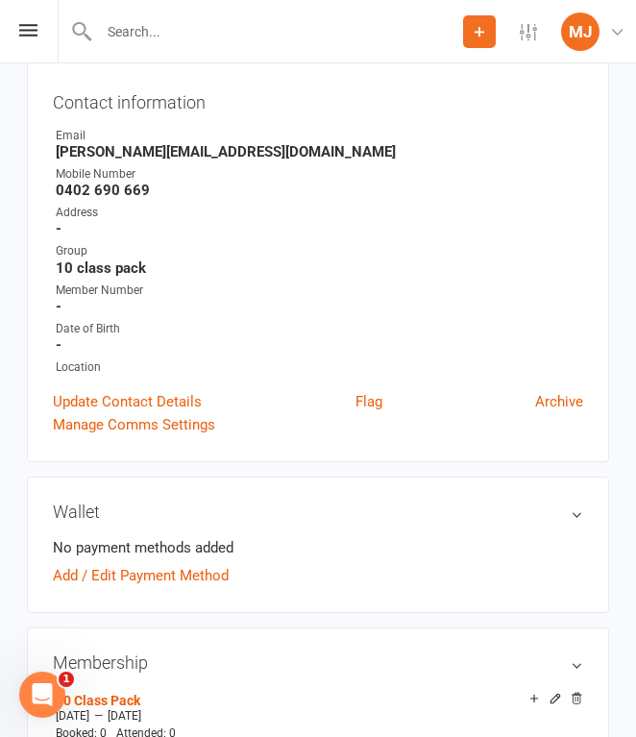
scroll to position [208, 0]
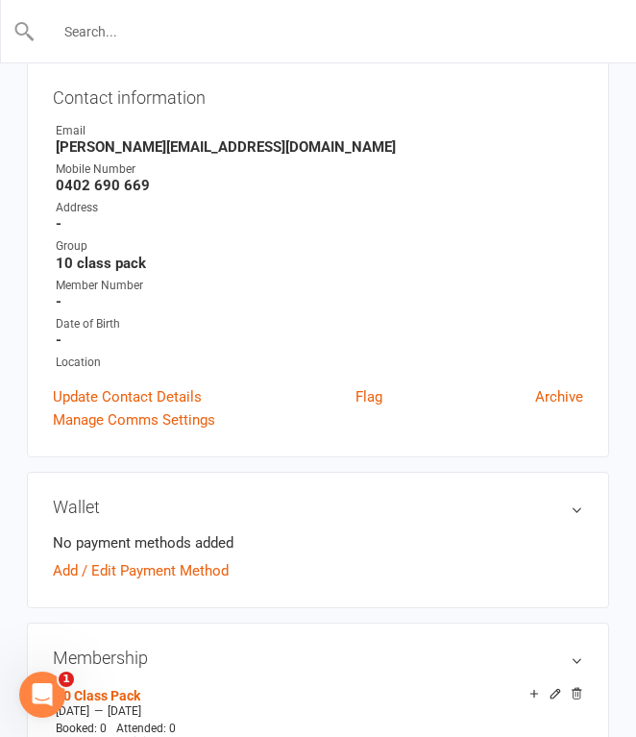
click at [150, 26] on input "text" at bounding box center [319, 31] width 567 height 27
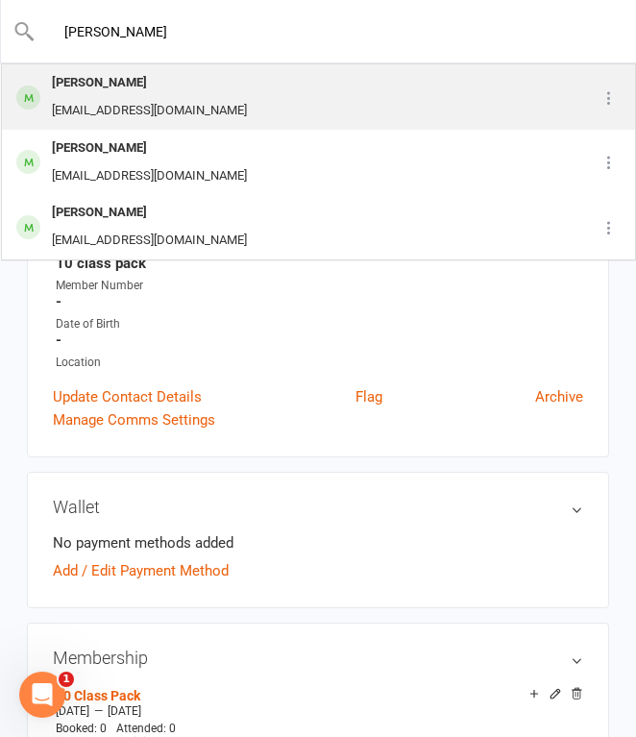
type input "[PERSON_NAME]"
click at [146, 104] on div "[EMAIL_ADDRESS][DOMAIN_NAME]" at bounding box center [149, 111] width 207 height 28
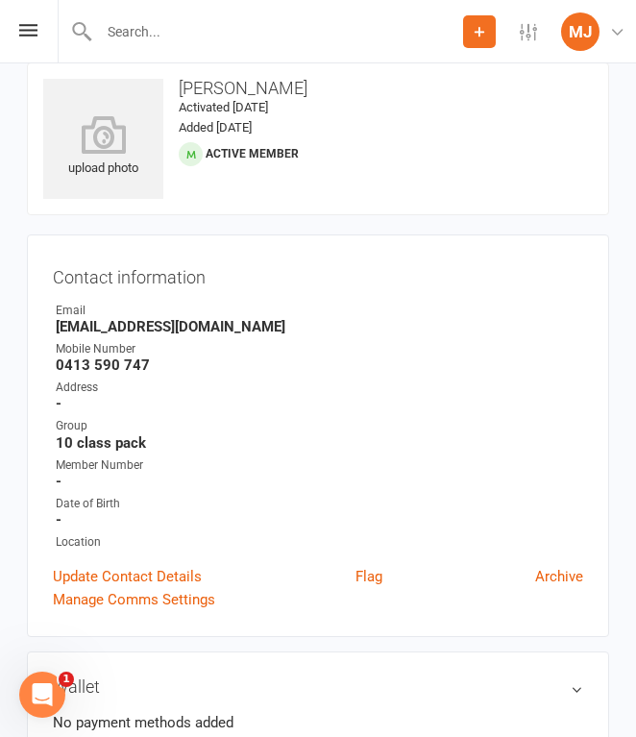
scroll to position [29, 0]
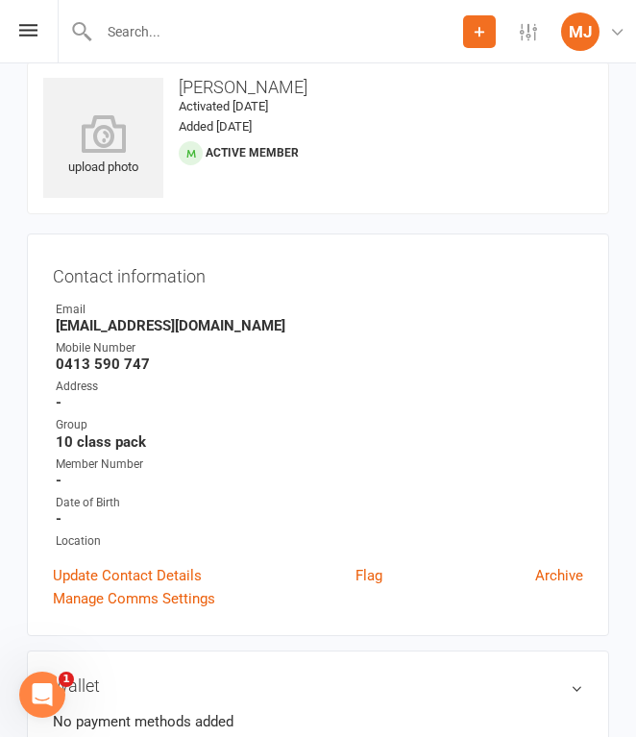
drag, startPoint x: 60, startPoint y: 364, endPoint x: 184, endPoint y: 362, distance: 124.0
click at [184, 362] on strong "0413 590 747" at bounding box center [320, 364] width 528 height 17
drag, startPoint x: 58, startPoint y: 362, endPoint x: 157, endPoint y: 358, distance: 99.1
click at [157, 358] on strong "0413 590 747" at bounding box center [320, 364] width 528 height 17
copy strong "0413 590 747"
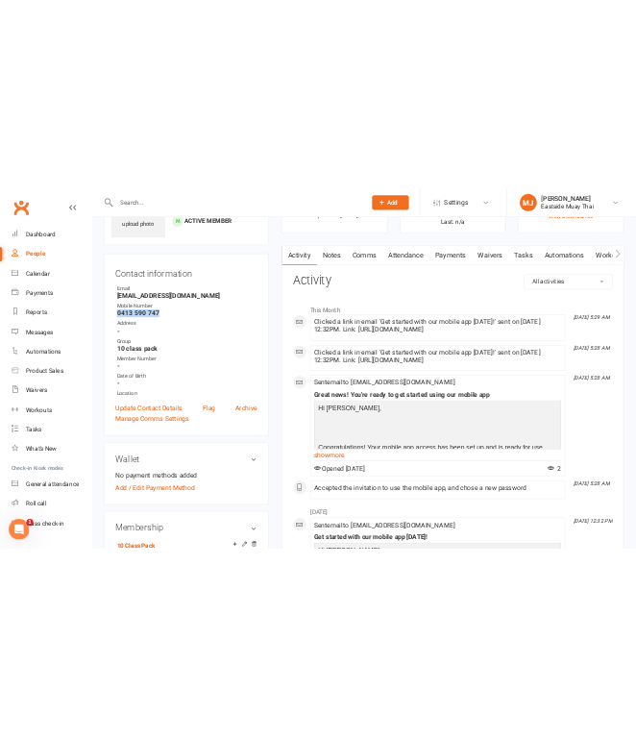
scroll to position [0, 0]
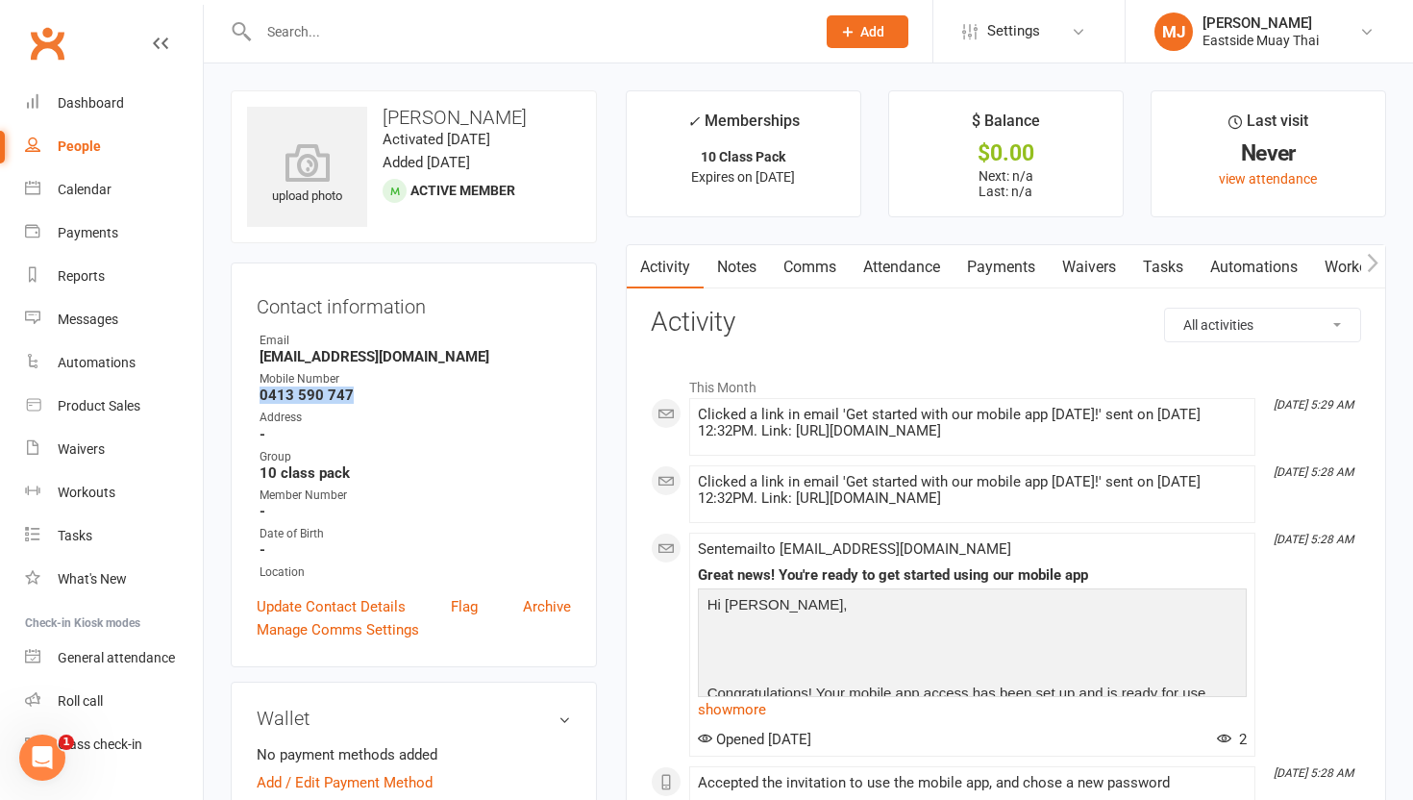
click at [635, 256] on link "Attendance" at bounding box center [902, 267] width 104 height 44
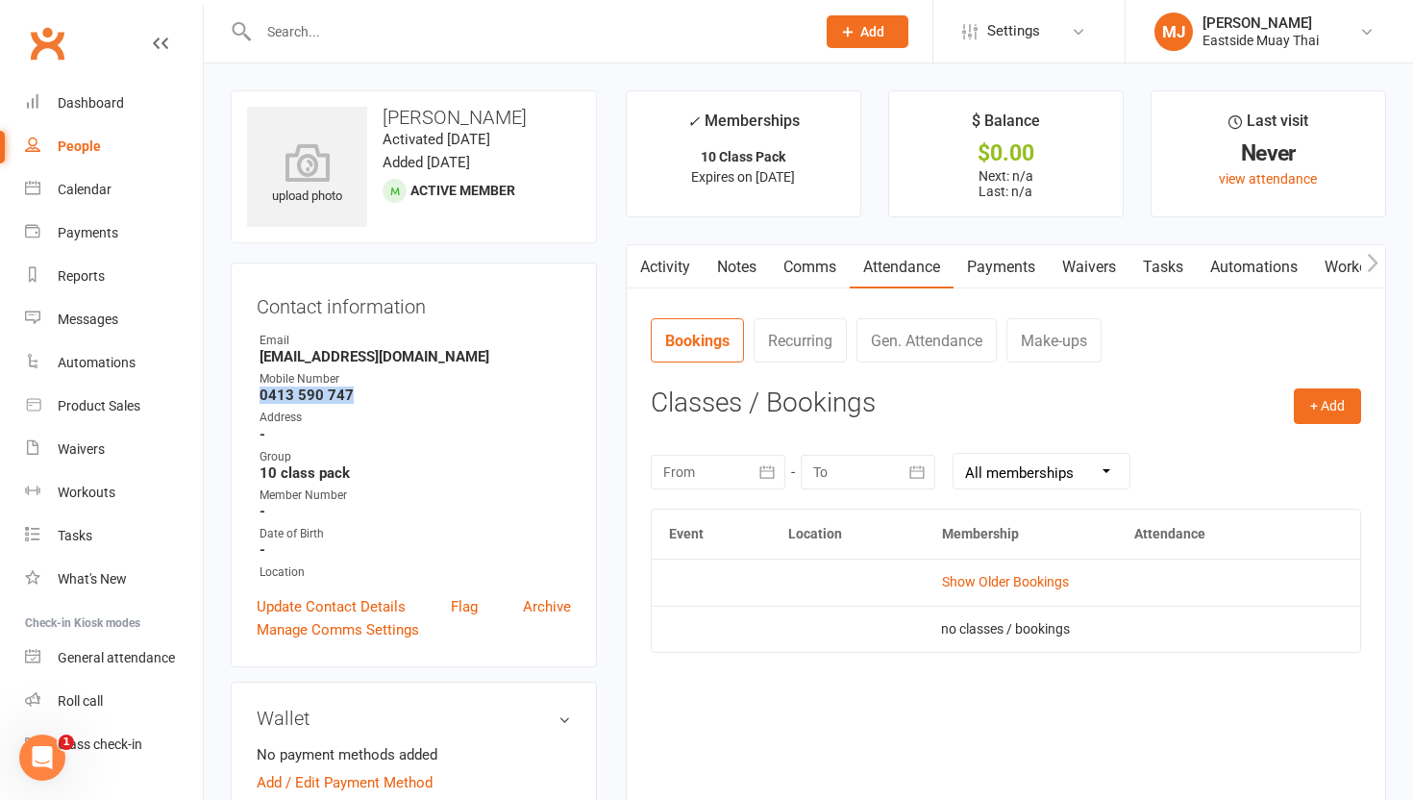
click at [635, 256] on link "Waivers" at bounding box center [1089, 267] width 81 height 44
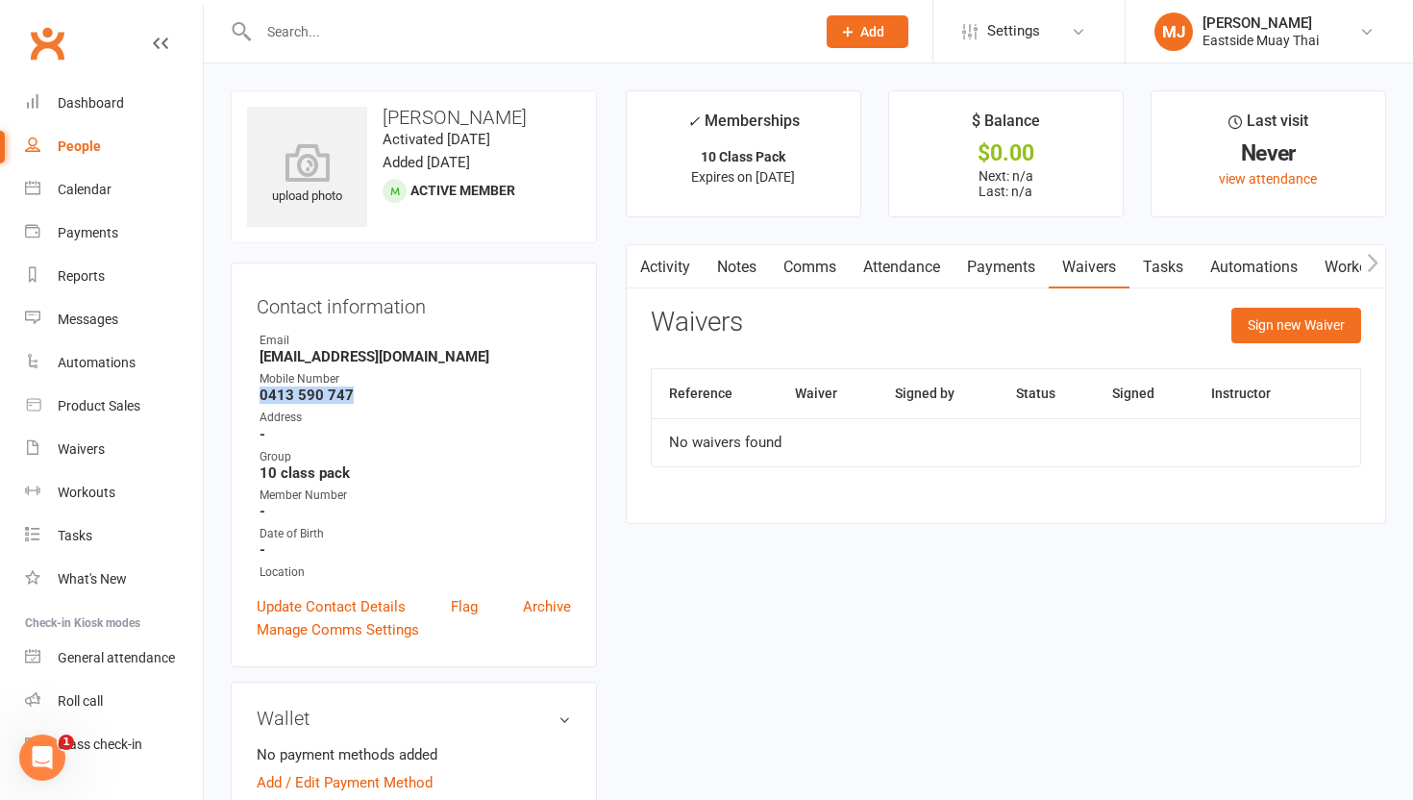
click at [635, 270] on link "Payments" at bounding box center [1001, 267] width 95 height 44
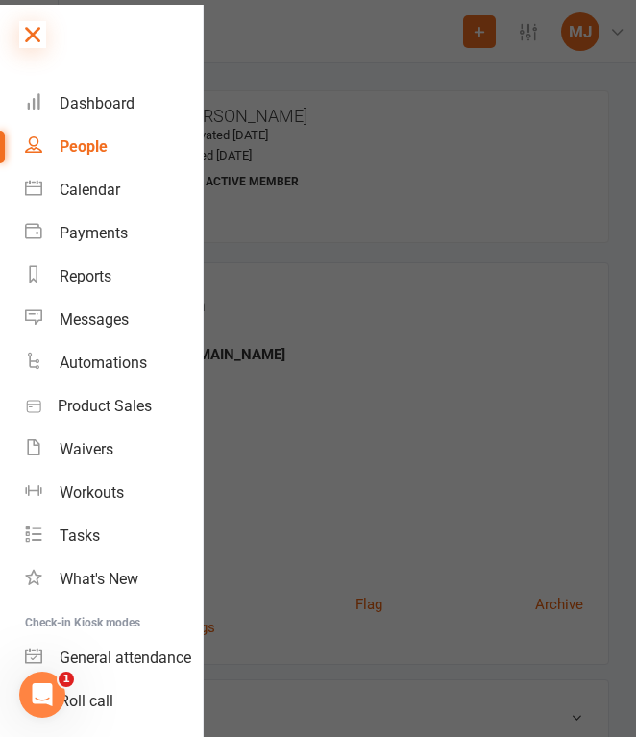
click at [42, 24] on icon at bounding box center [32, 34] width 27 height 27
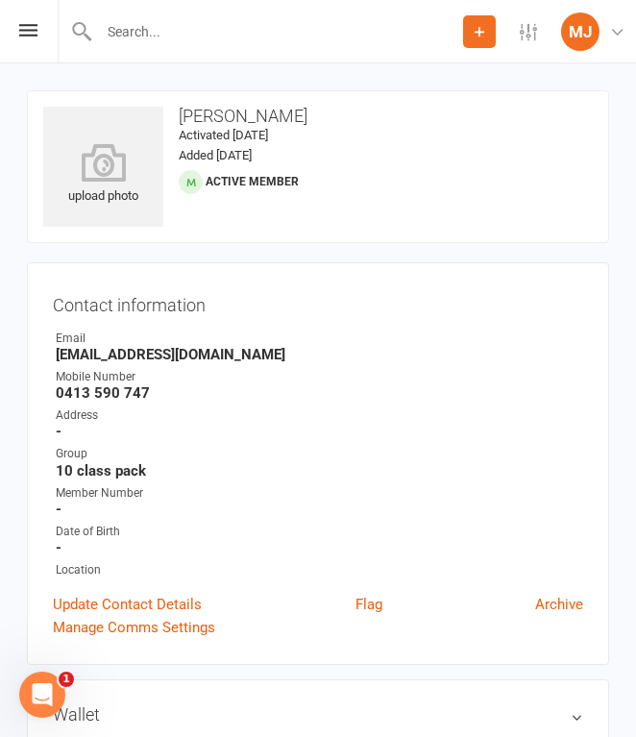
click at [137, 13] on div at bounding box center [261, 31] width 406 height 62
click at [137, 28] on input "text" at bounding box center [319, 31] width 567 height 27
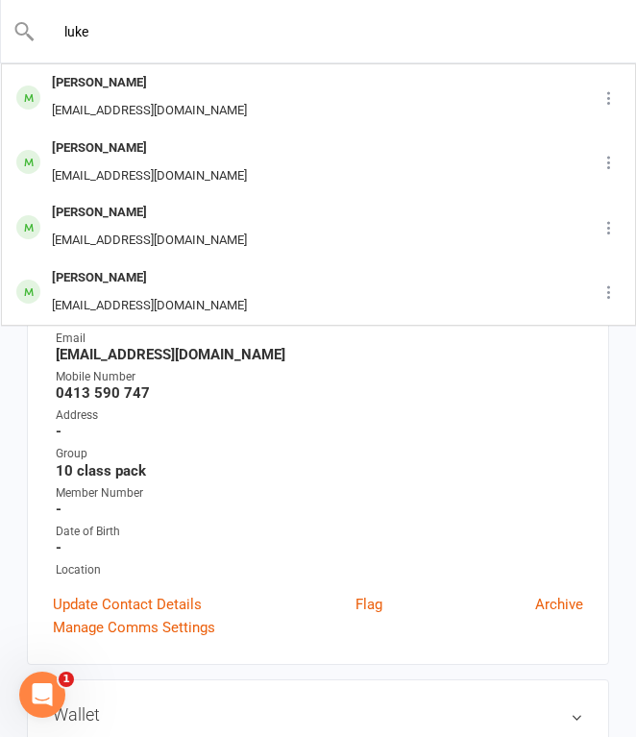
type input "luke"
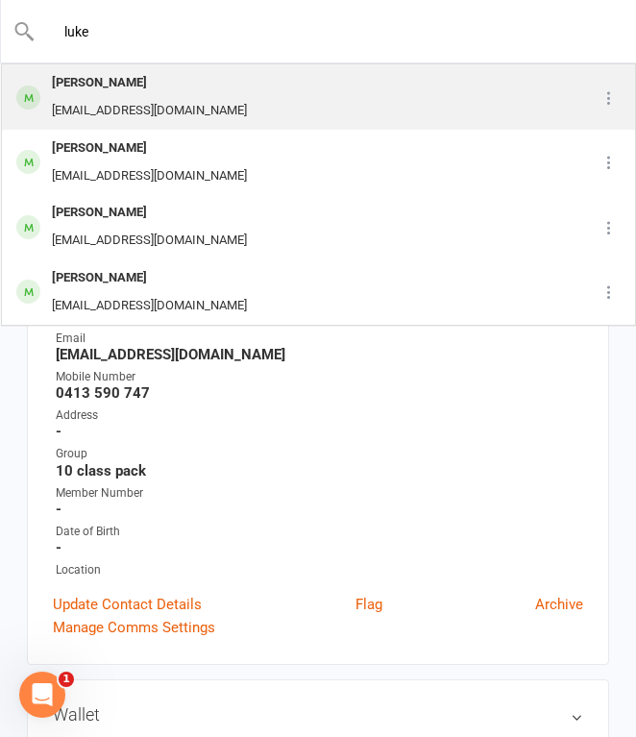
click at [167, 113] on div "[EMAIL_ADDRESS][DOMAIN_NAME]" at bounding box center [149, 111] width 207 height 28
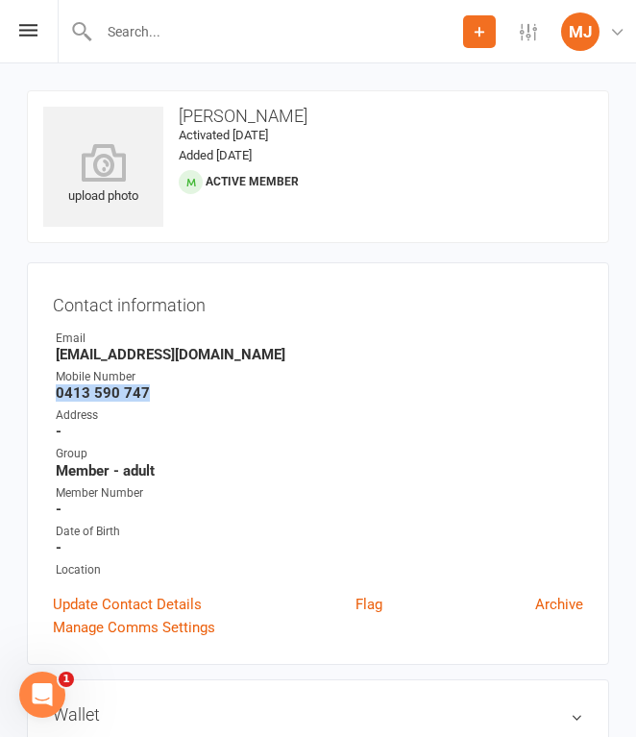
drag, startPoint x: 57, startPoint y: 389, endPoint x: 158, endPoint y: 387, distance: 101.0
click at [158, 387] on strong "0413 590 747" at bounding box center [320, 393] width 528 height 17
copy strong "0413 590 747"
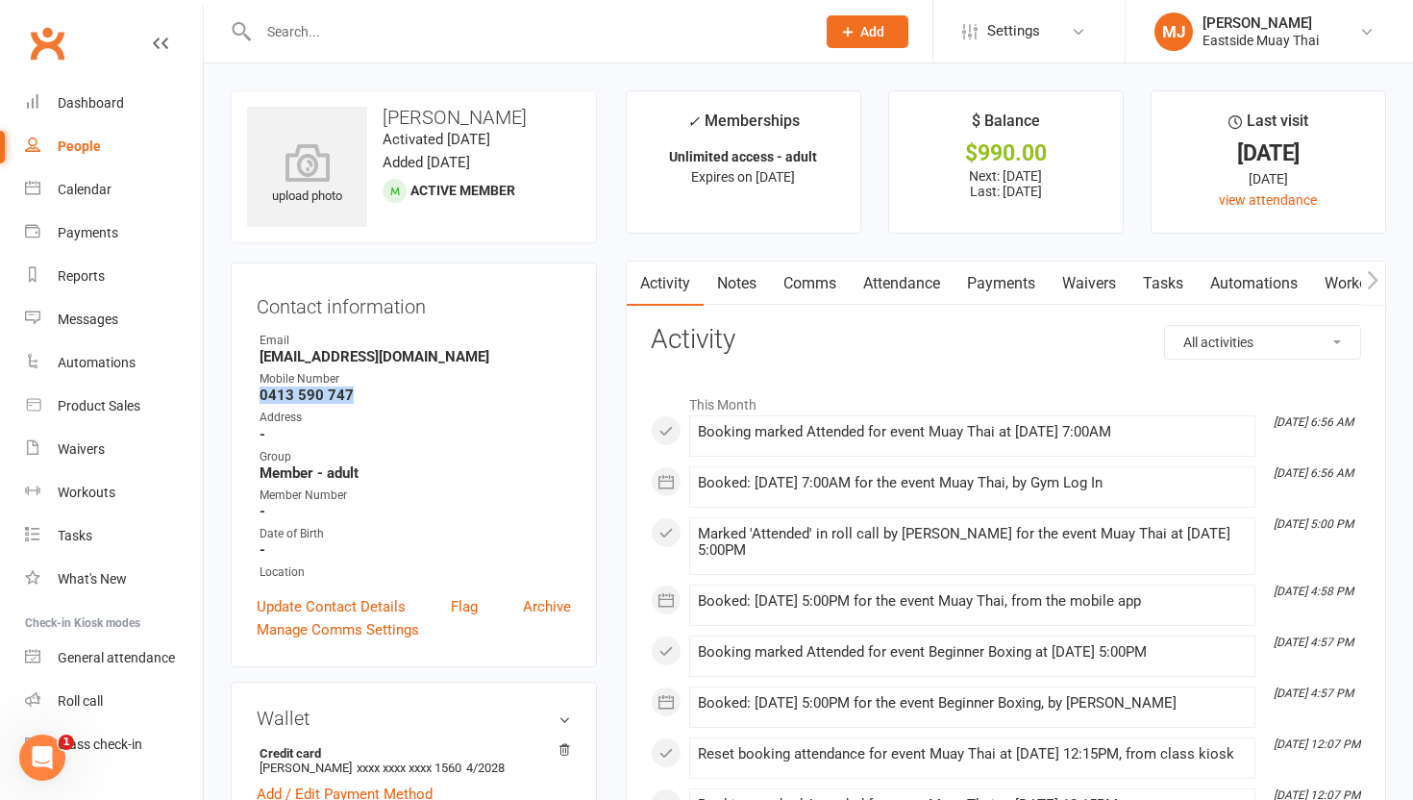
click at [635, 297] on link "Waivers" at bounding box center [1089, 284] width 81 height 44
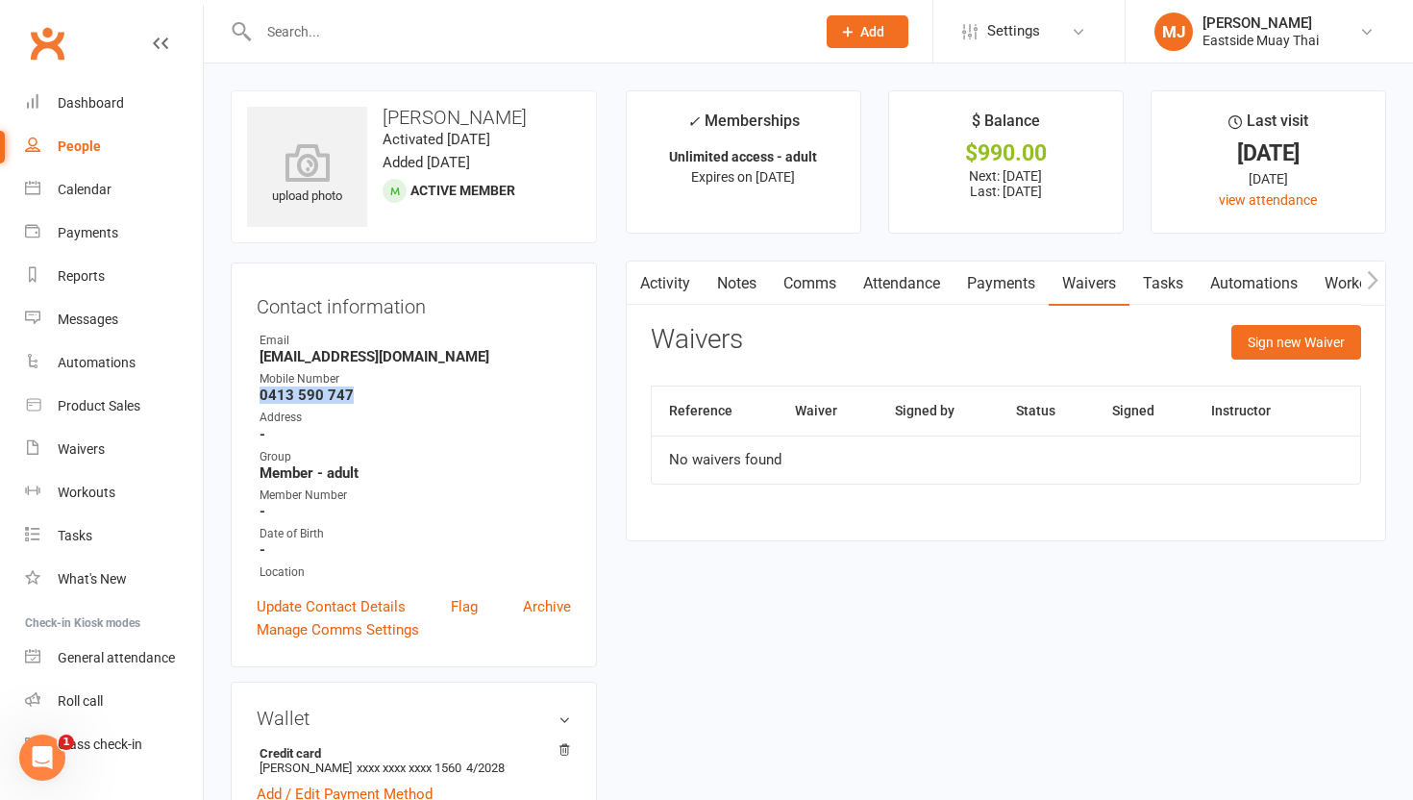
click at [635, 271] on link "Payments" at bounding box center [1001, 284] width 95 height 44
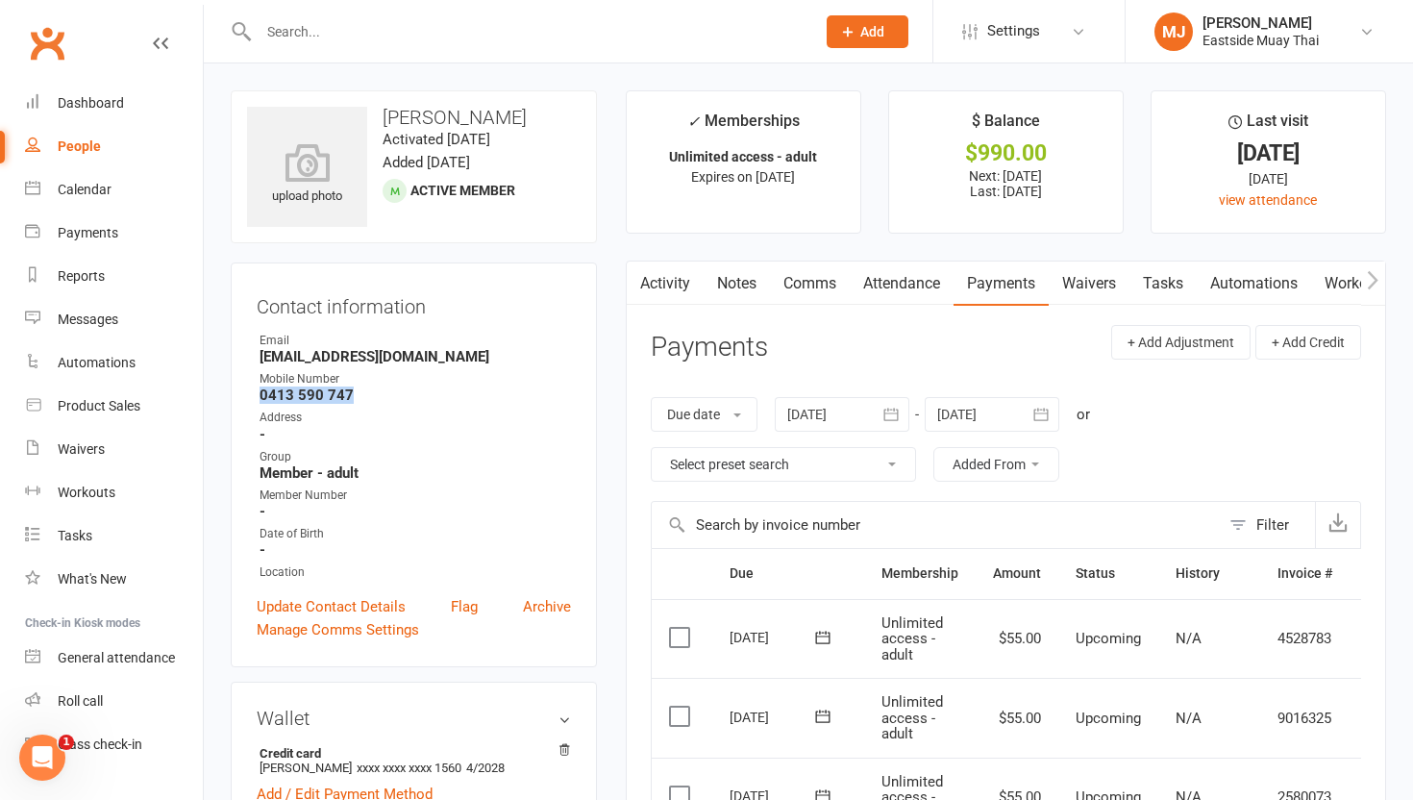
click at [635, 278] on link "Attendance" at bounding box center [902, 284] width 104 height 44
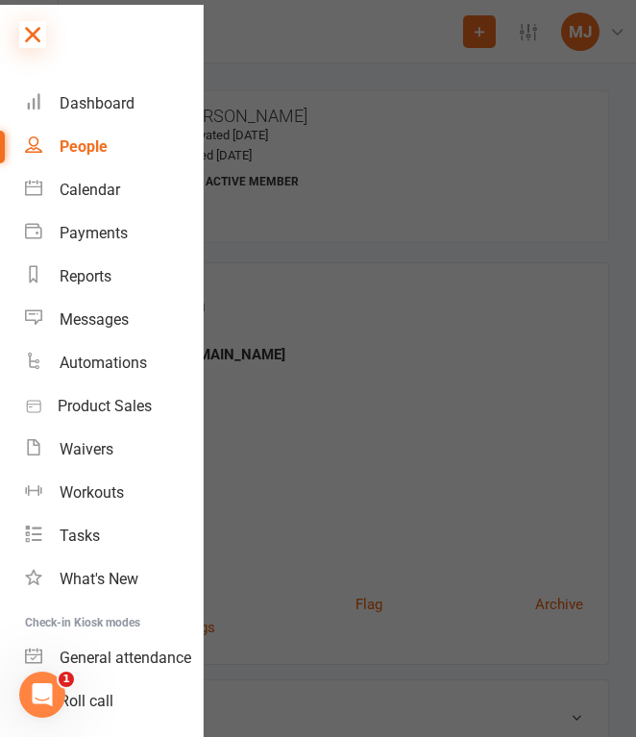
click at [22, 35] on icon at bounding box center [32, 34] width 27 height 27
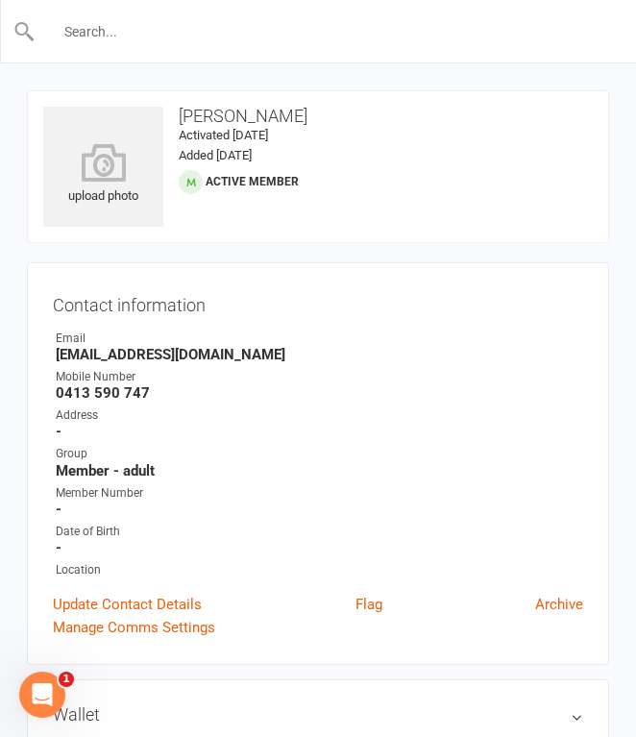
click at [158, 33] on input "text" at bounding box center [319, 31] width 567 height 27
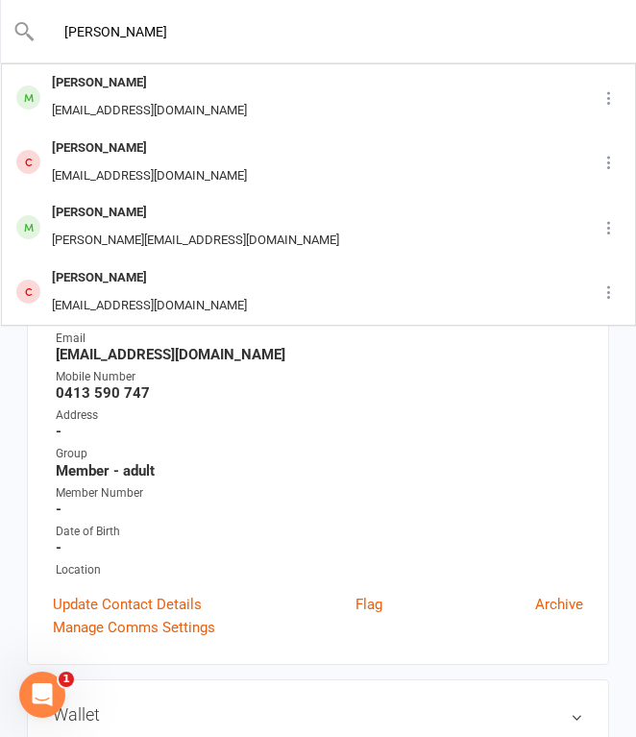
type input "[PERSON_NAME]"
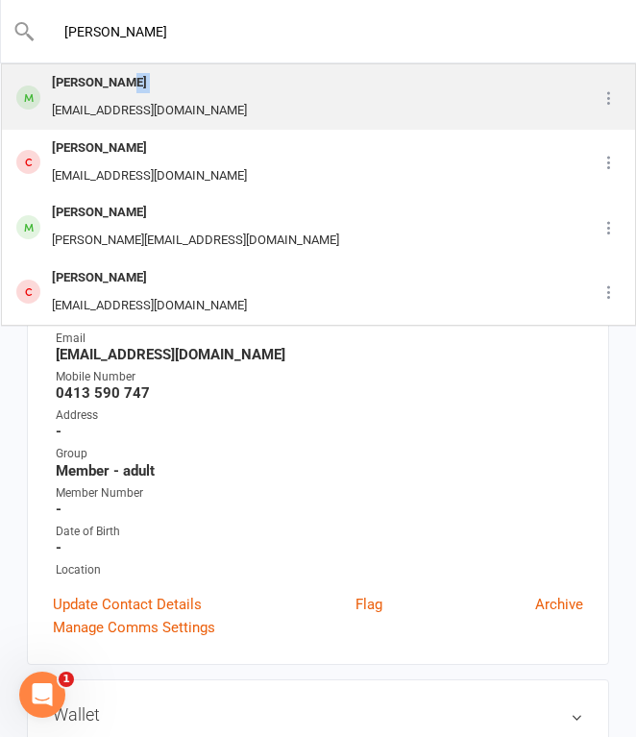
click at [124, 96] on div "[PERSON_NAME] [EMAIL_ADDRESS][DOMAIN_NAME]" at bounding box center [149, 97] width 207 height 56
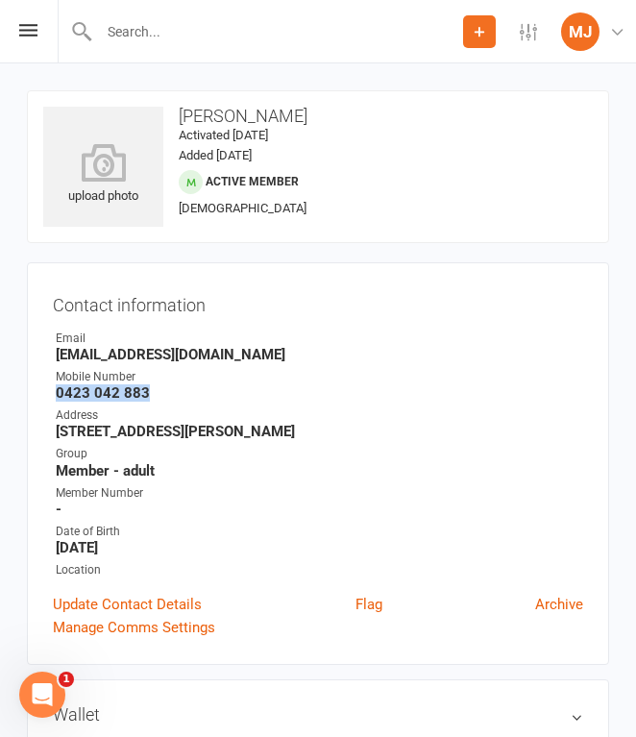
drag, startPoint x: 56, startPoint y: 393, endPoint x: 161, endPoint y: 392, distance: 104.8
click at [161, 392] on strong "0423 042 883" at bounding box center [320, 393] width 528 height 17
copy strong "0423 042 883"
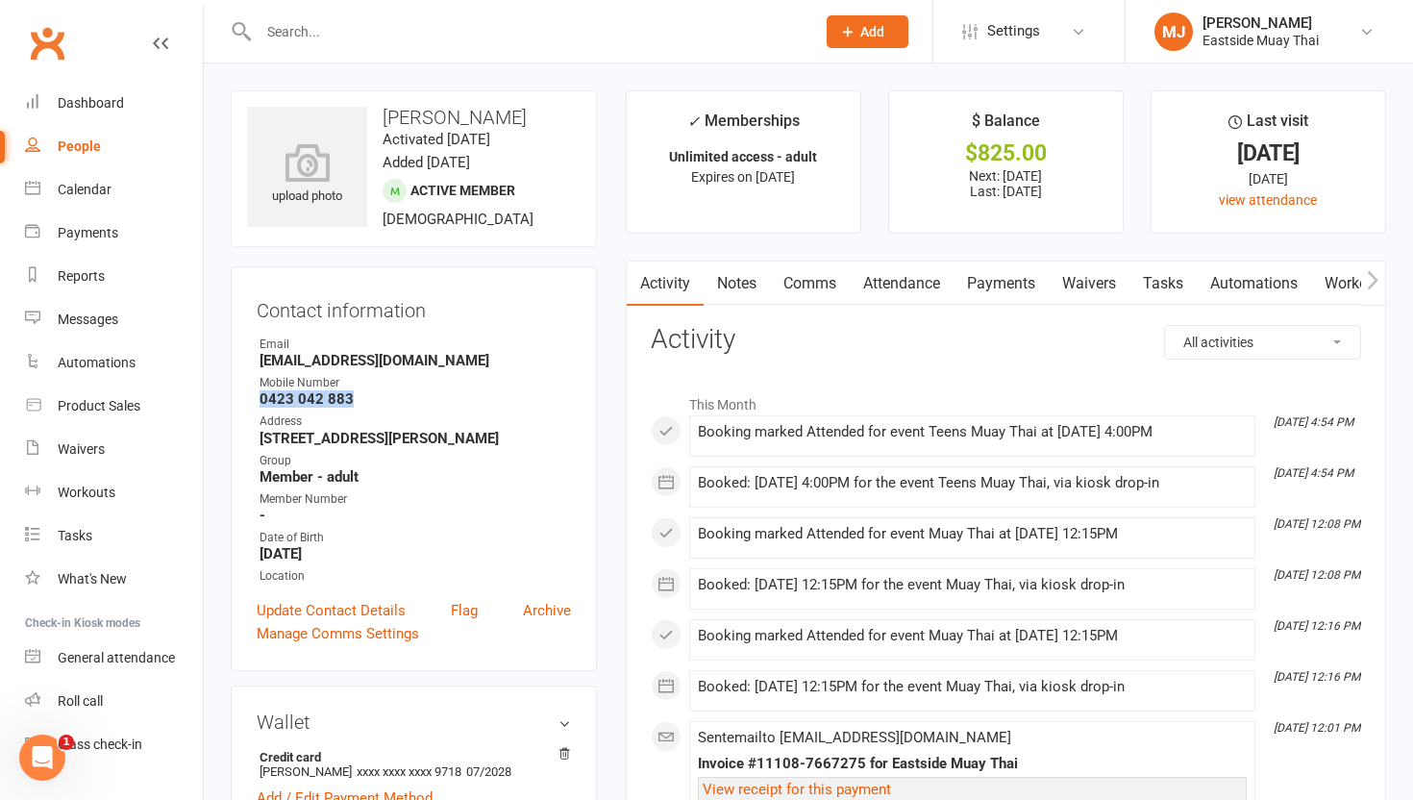
click at [635, 269] on link "Waivers" at bounding box center [1089, 284] width 81 height 44
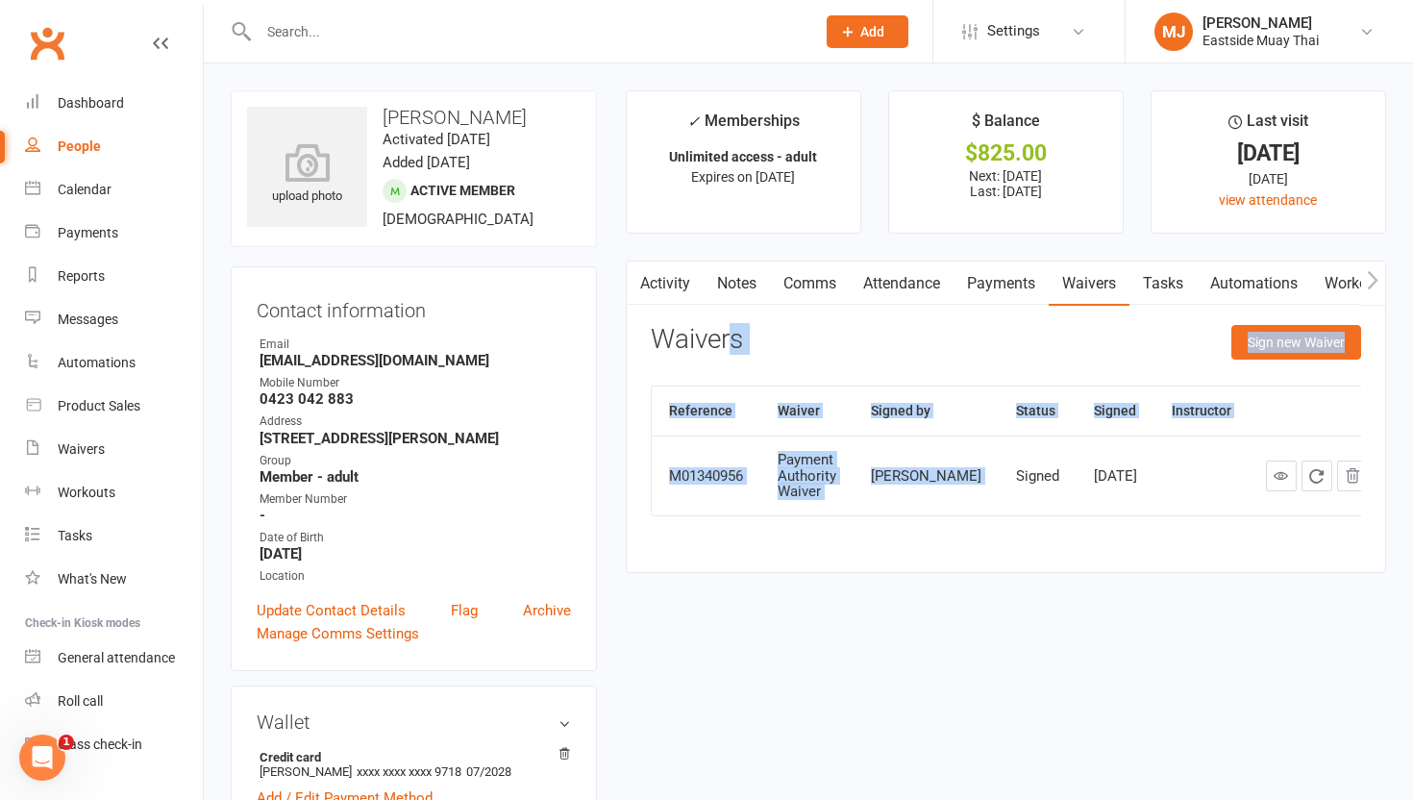
drag, startPoint x: 946, startPoint y: 446, endPoint x: 601, endPoint y: 262, distance: 391.4
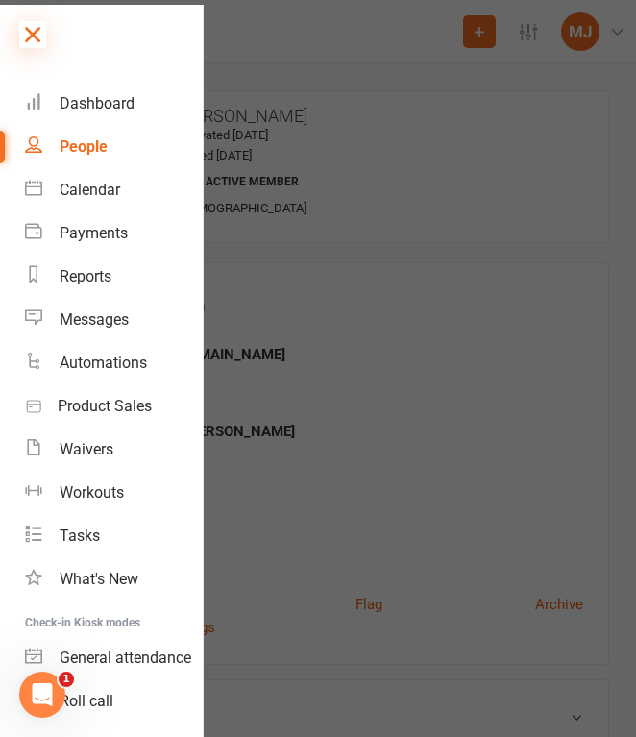
click at [34, 25] on icon at bounding box center [32, 34] width 27 height 27
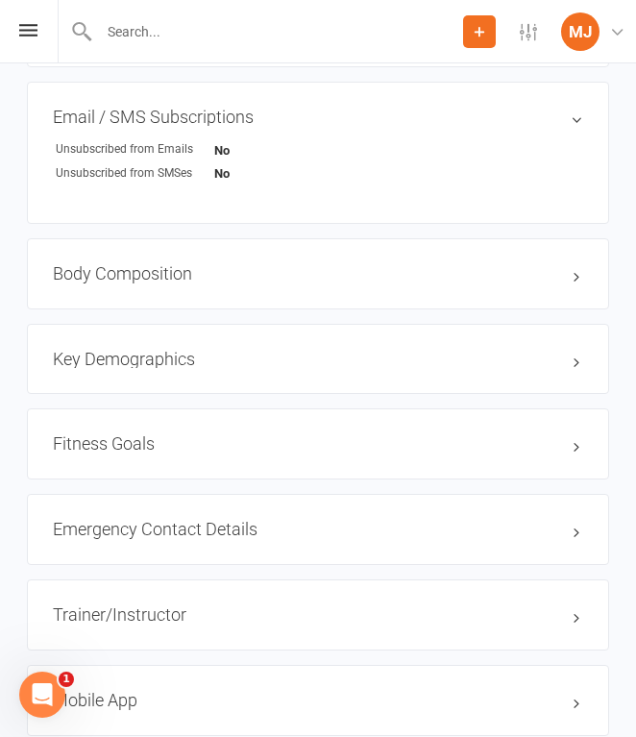
scroll to position [1327, 0]
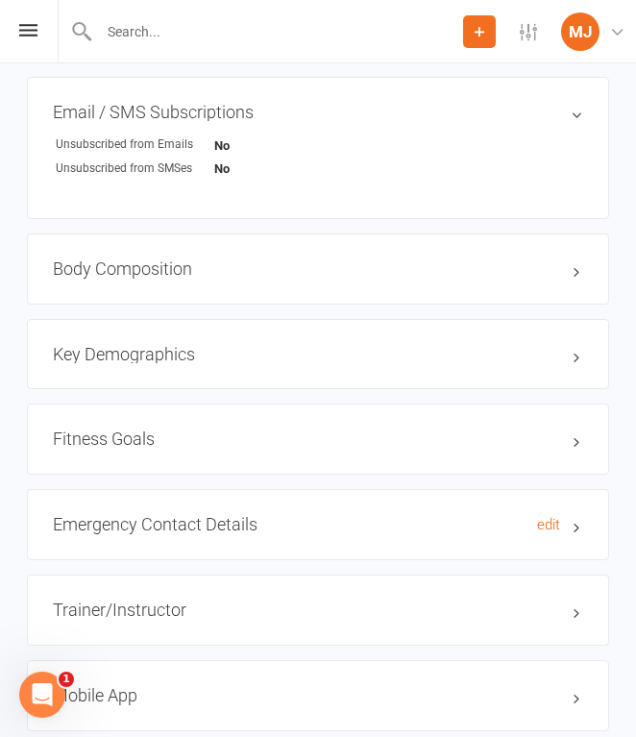
click at [239, 520] on h3 "Emergency Contact Details edit" at bounding box center [318, 524] width 531 height 19
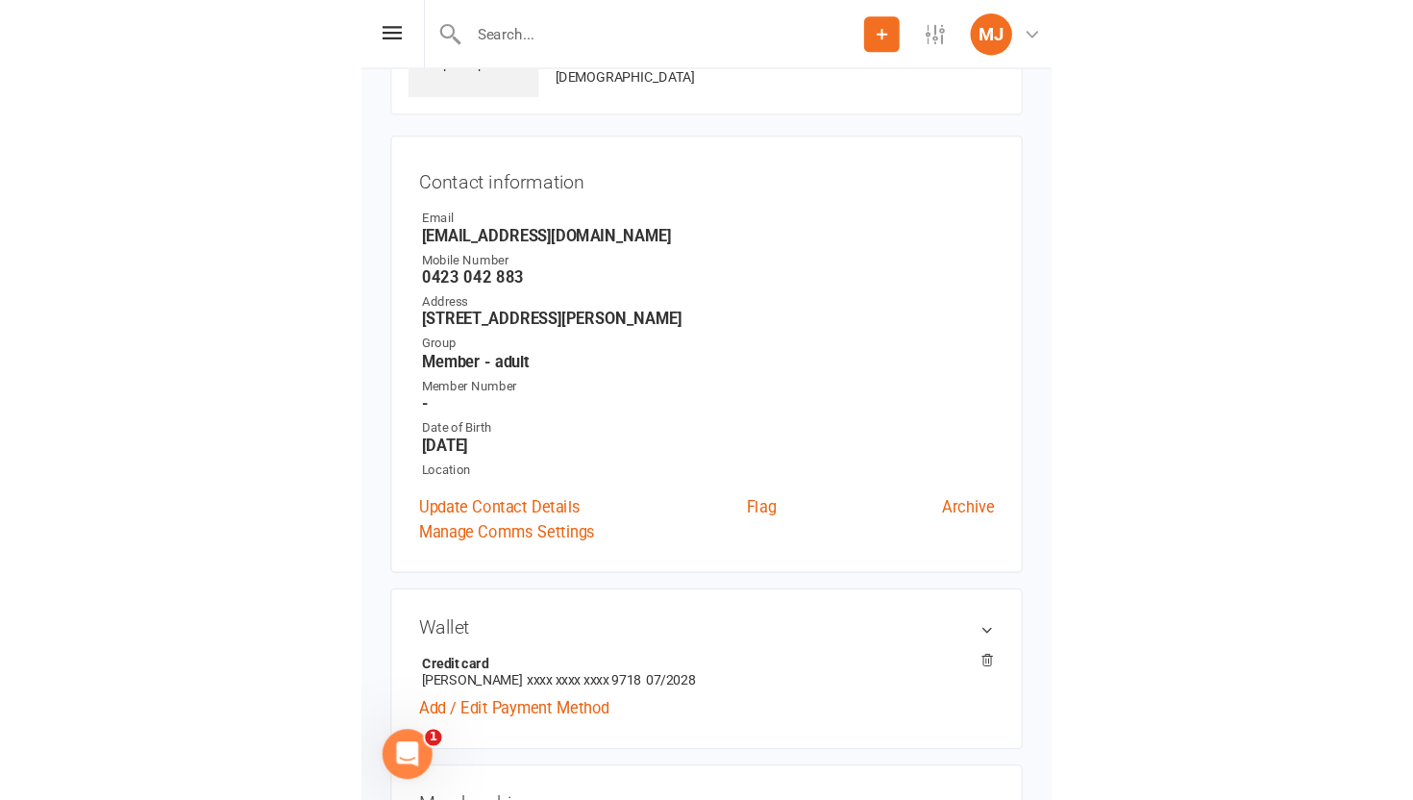
scroll to position [0, 0]
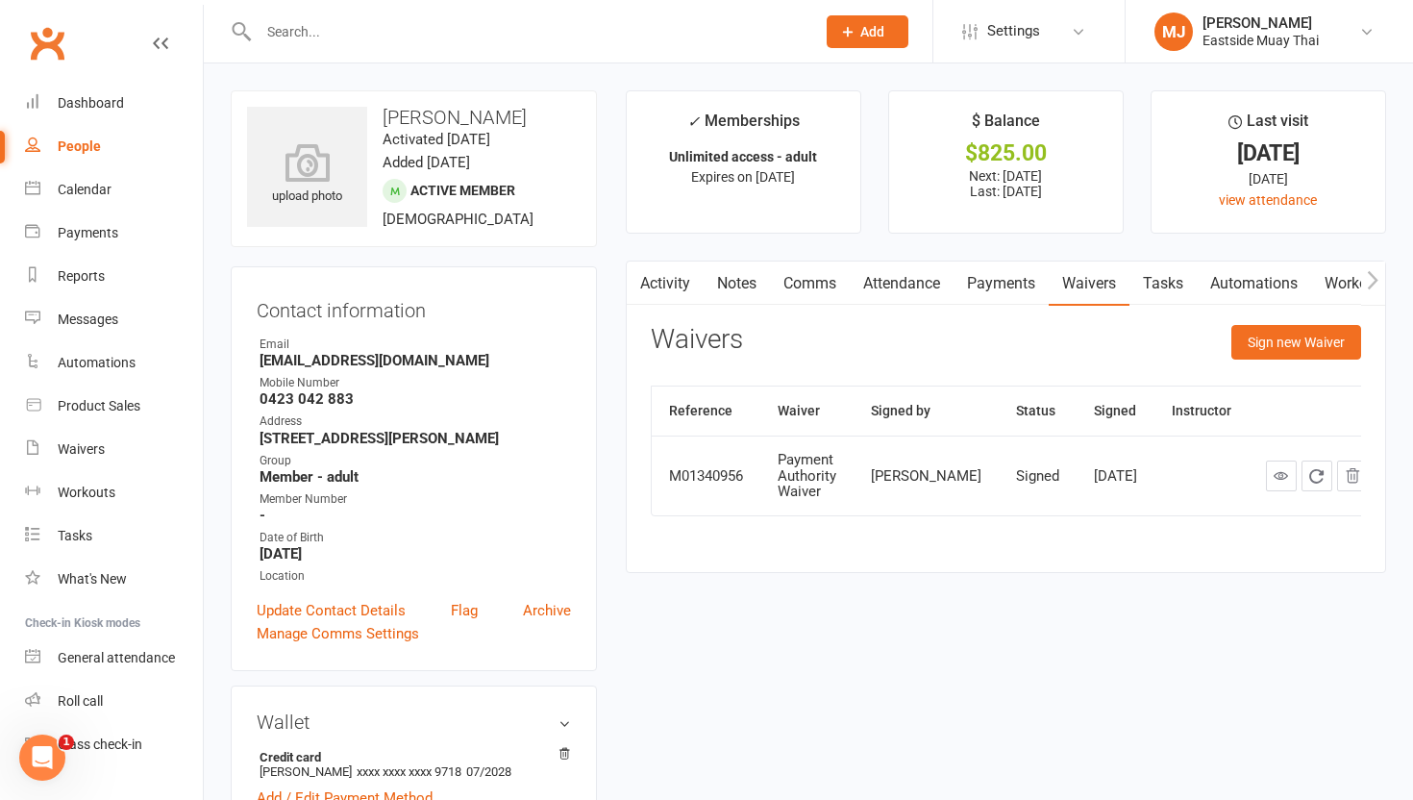
click at [635, 264] on link "Payments" at bounding box center [1001, 284] width 95 height 44
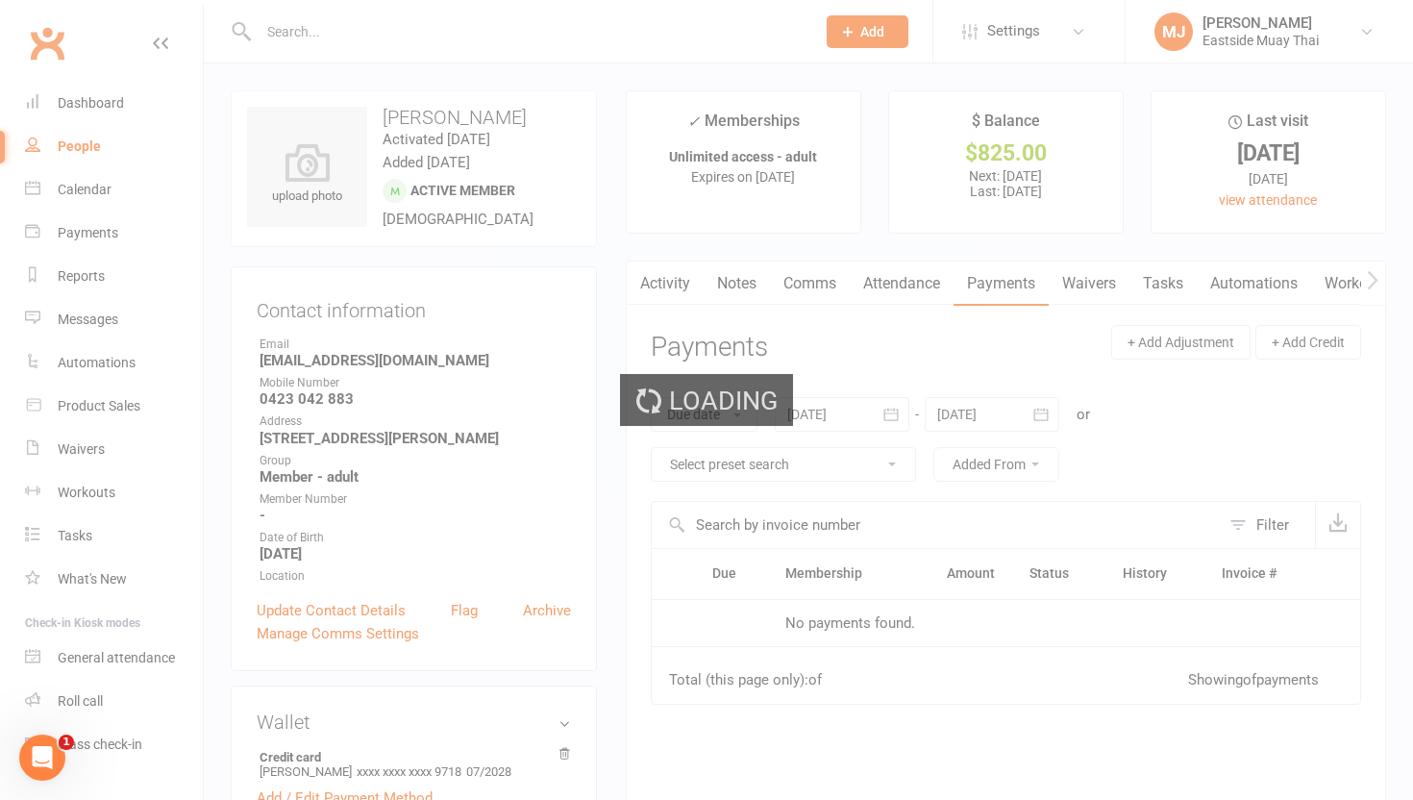
click at [635, 281] on div "Loading" at bounding box center [706, 400] width 1413 height 800
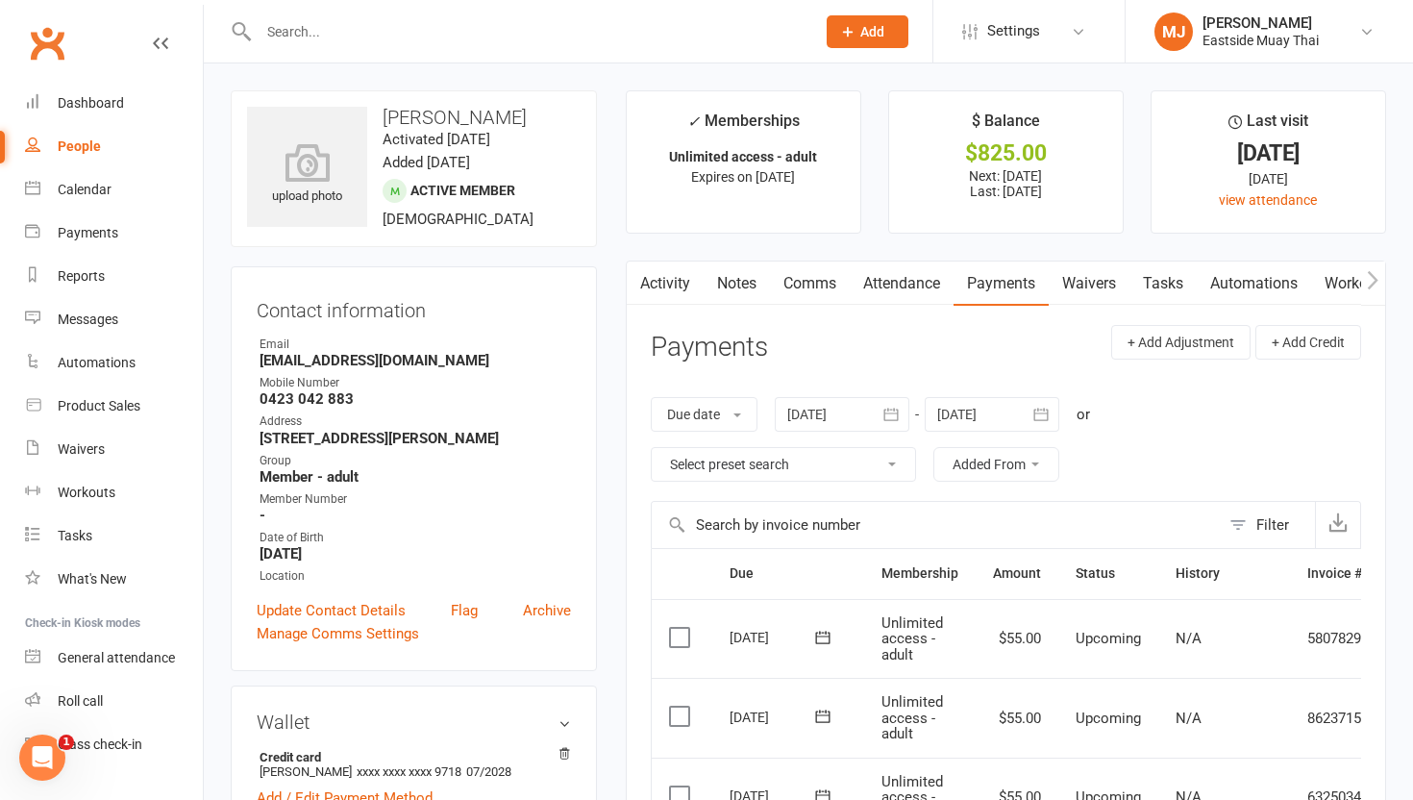
click at [635, 276] on link "Attendance" at bounding box center [902, 284] width 104 height 44
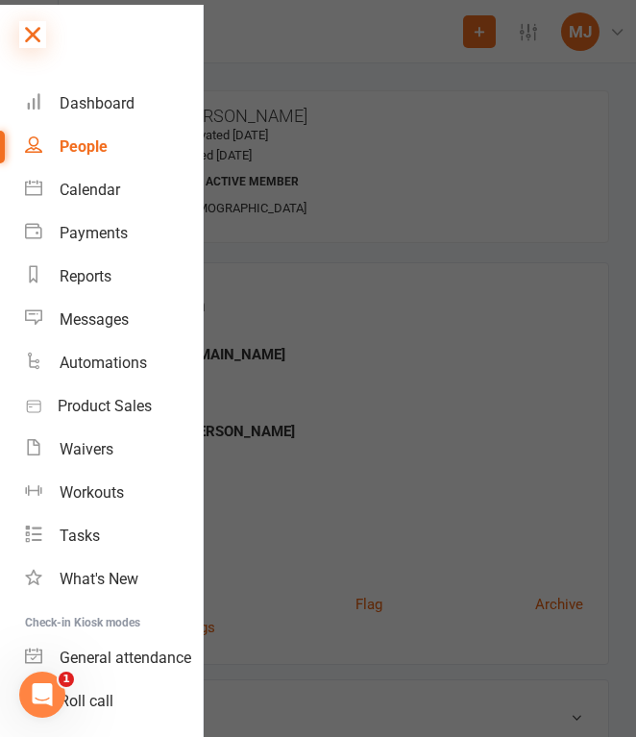
click at [28, 29] on icon at bounding box center [32, 34] width 27 height 27
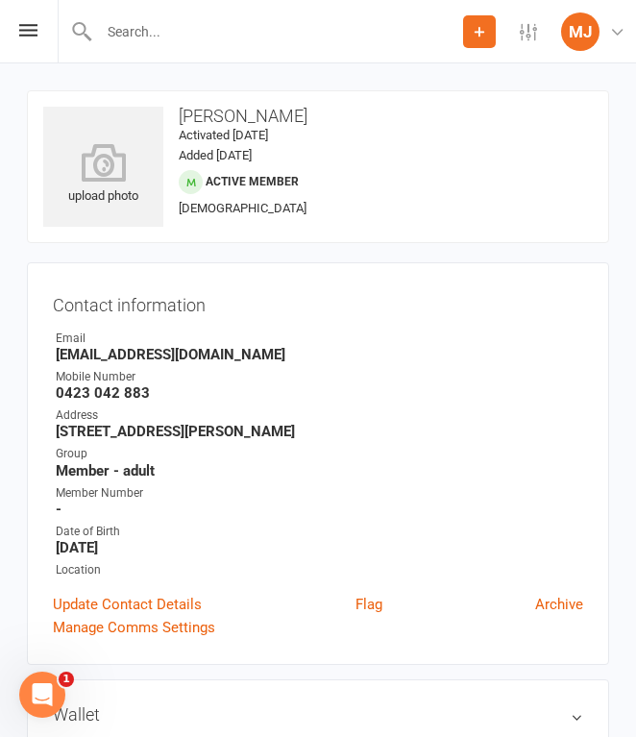
click at [171, 28] on input "text" at bounding box center [278, 31] width 370 height 27
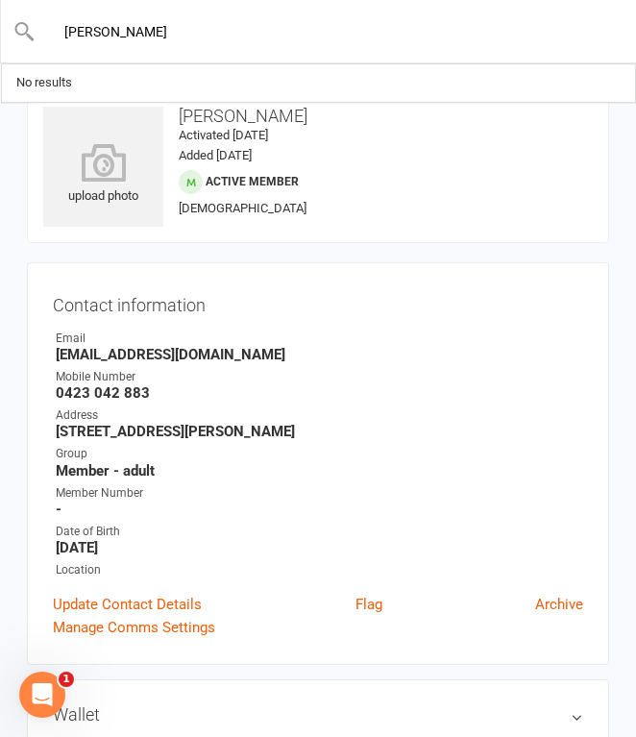
type input "[PERSON_NAME]"
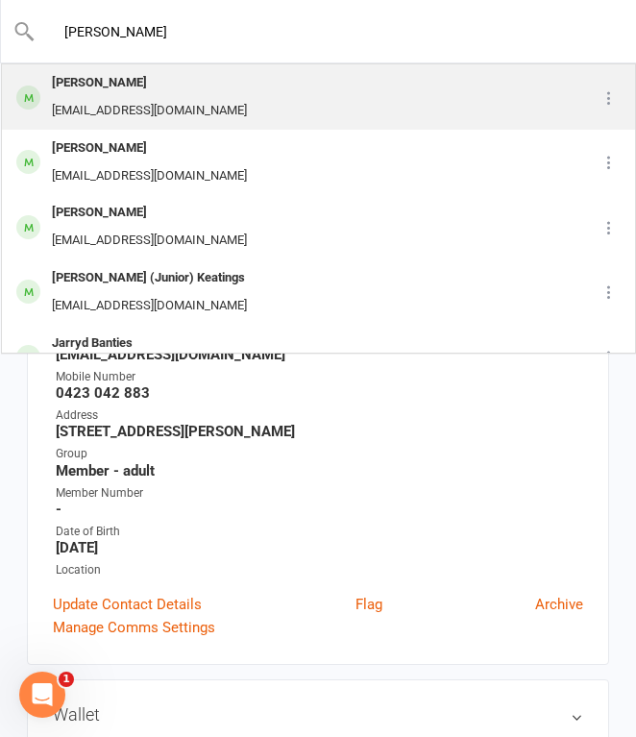
click at [163, 82] on div "[PERSON_NAME]" at bounding box center [149, 83] width 207 height 28
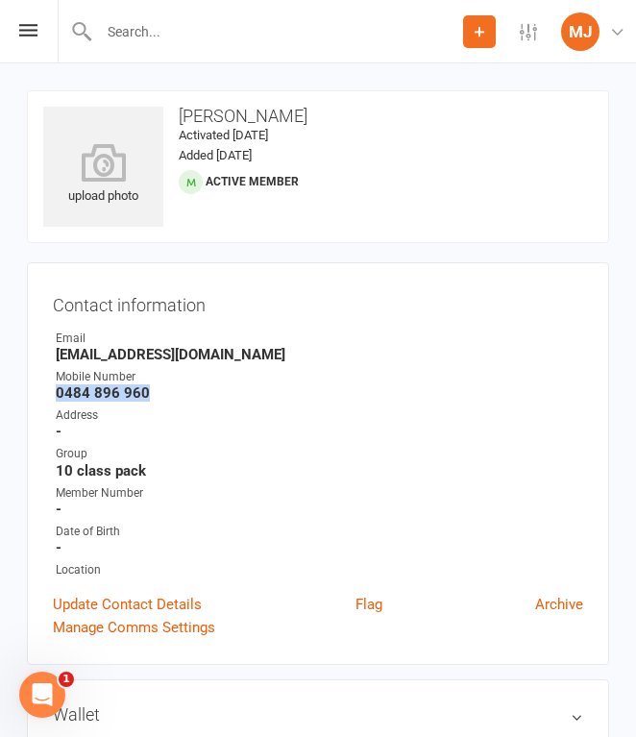
drag, startPoint x: 56, startPoint y: 391, endPoint x: 182, endPoint y: 401, distance: 126.3
click at [182, 401] on strong "0484 896 960" at bounding box center [320, 393] width 528 height 17
copy strong "0484 896 960"
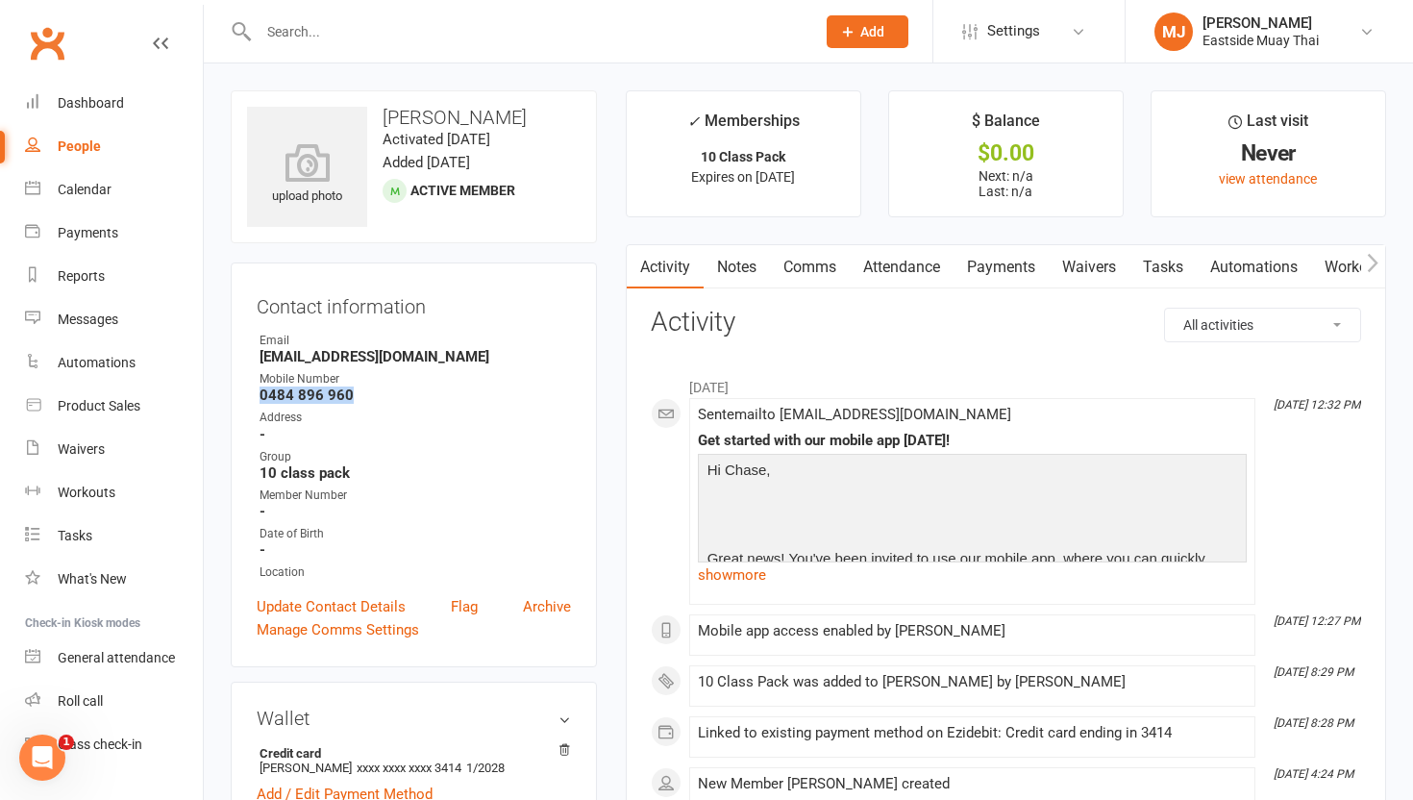
click at [635, 265] on link "Waivers" at bounding box center [1089, 267] width 81 height 44
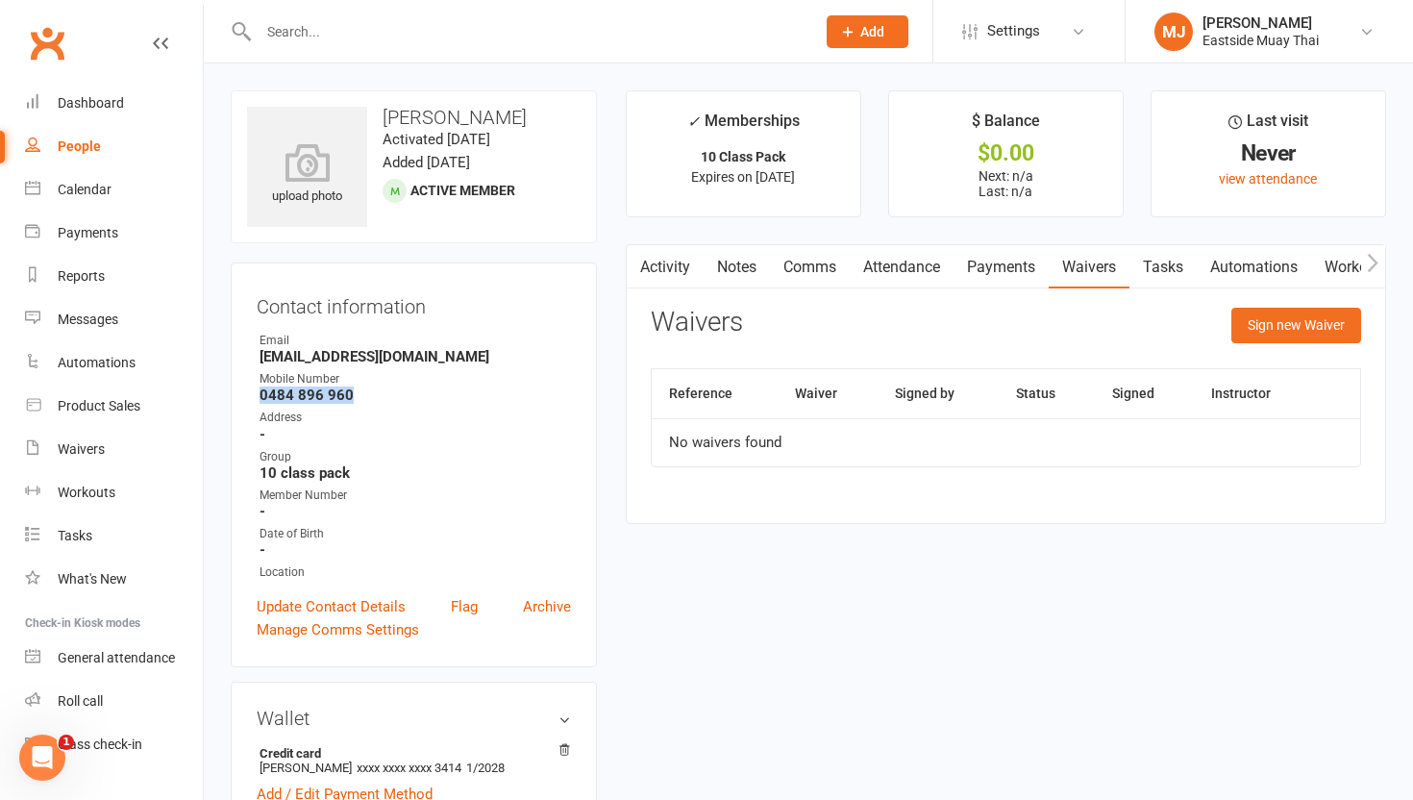
click at [635, 261] on link "Payments" at bounding box center [1001, 267] width 95 height 44
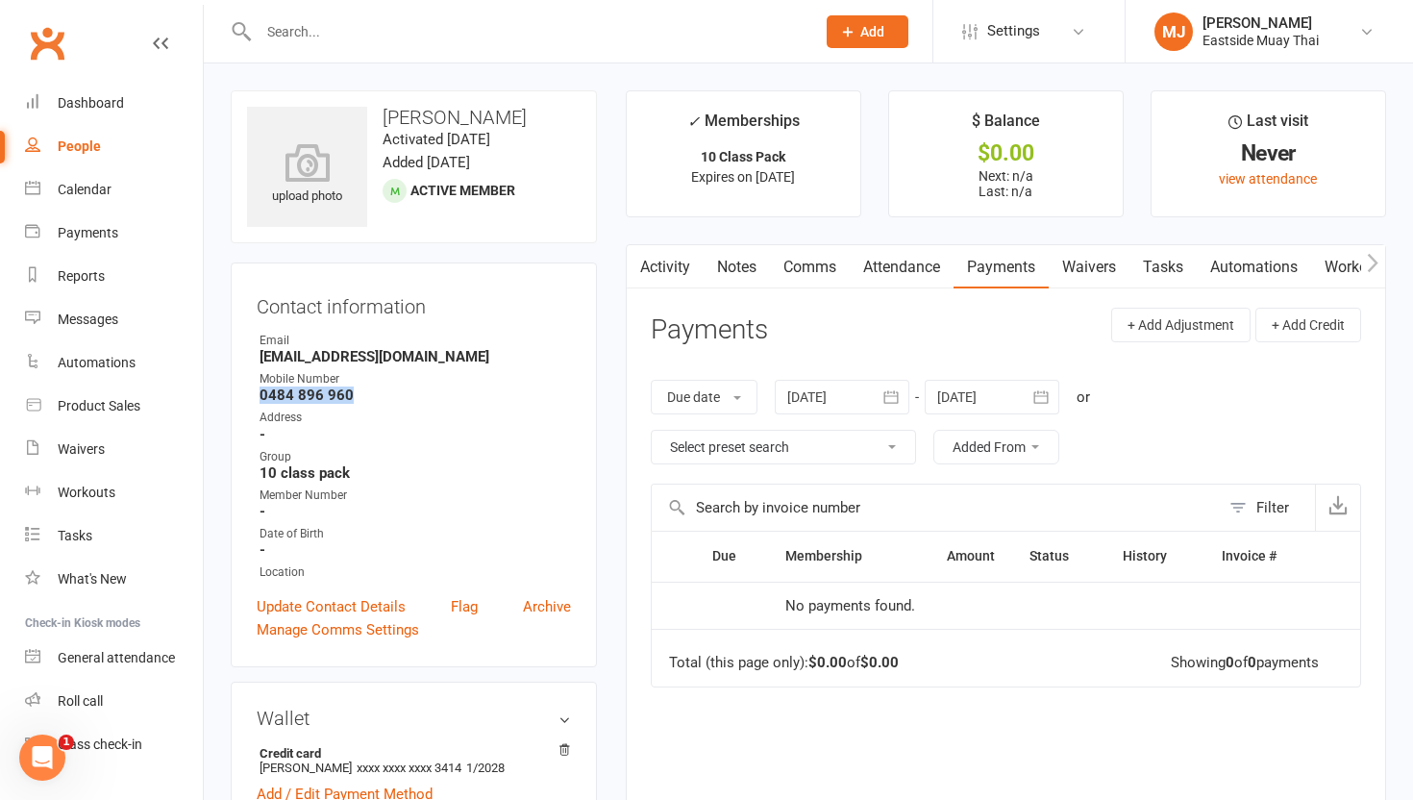
click at [635, 276] on link "Attendance" at bounding box center [902, 267] width 104 height 44
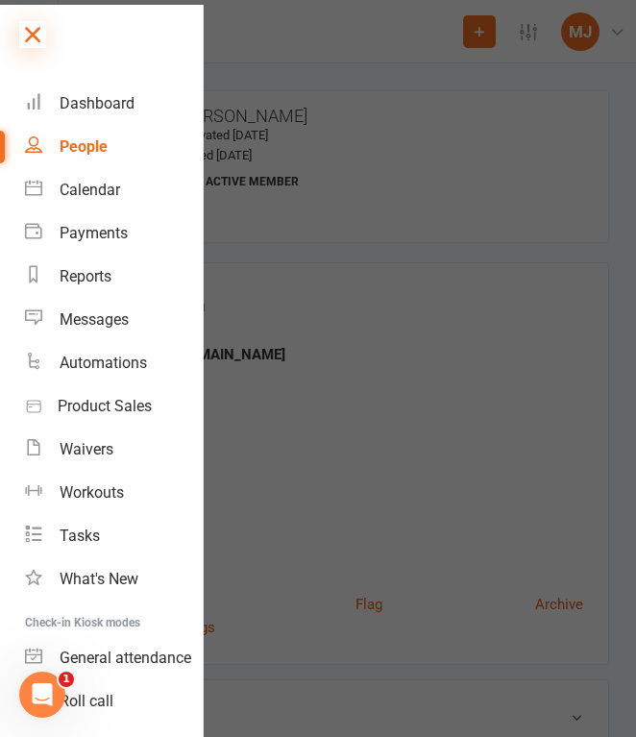
click at [25, 26] on icon at bounding box center [32, 34] width 27 height 27
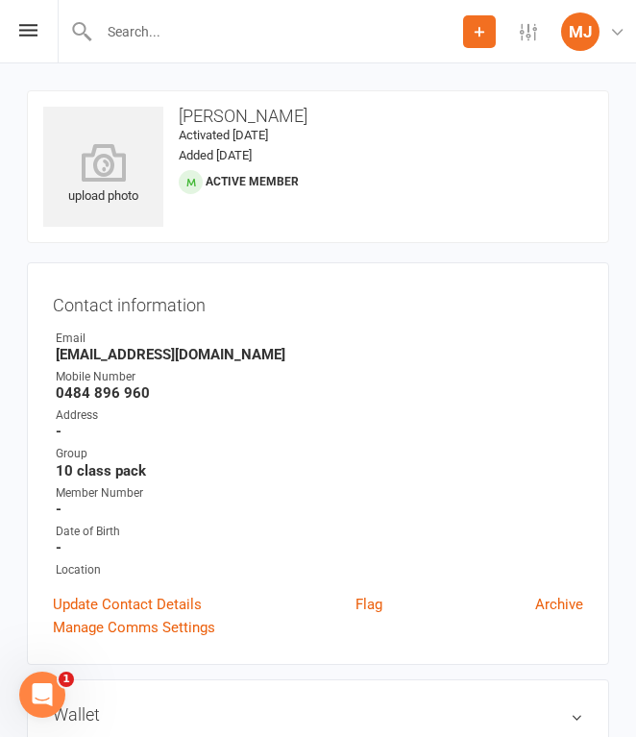
click at [196, 34] on input "text" at bounding box center [278, 31] width 370 height 27
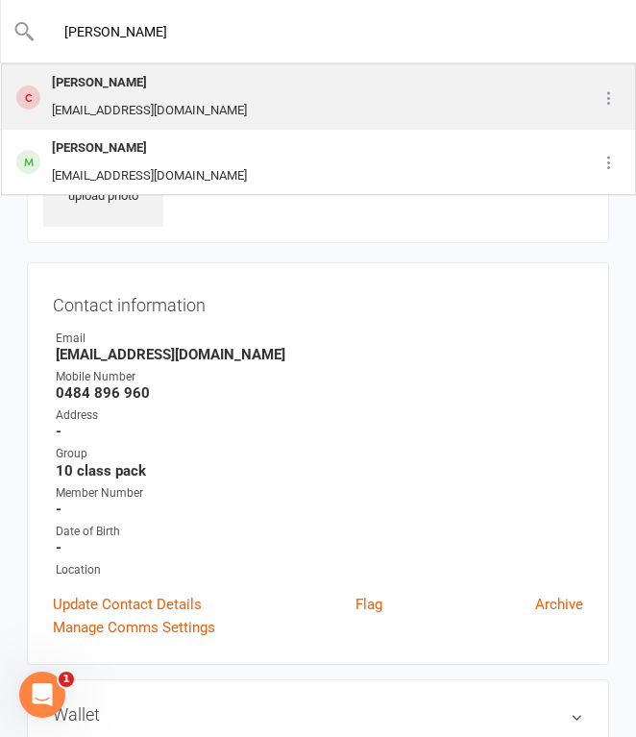
type input "[PERSON_NAME]"
click at [187, 85] on div "[PERSON_NAME]" at bounding box center [149, 83] width 207 height 28
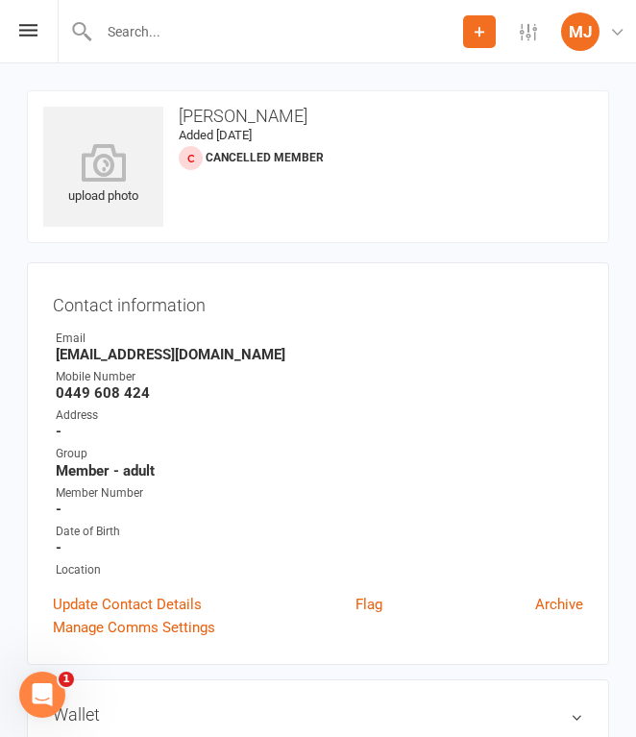
click at [137, 26] on input "text" at bounding box center [278, 31] width 370 height 27
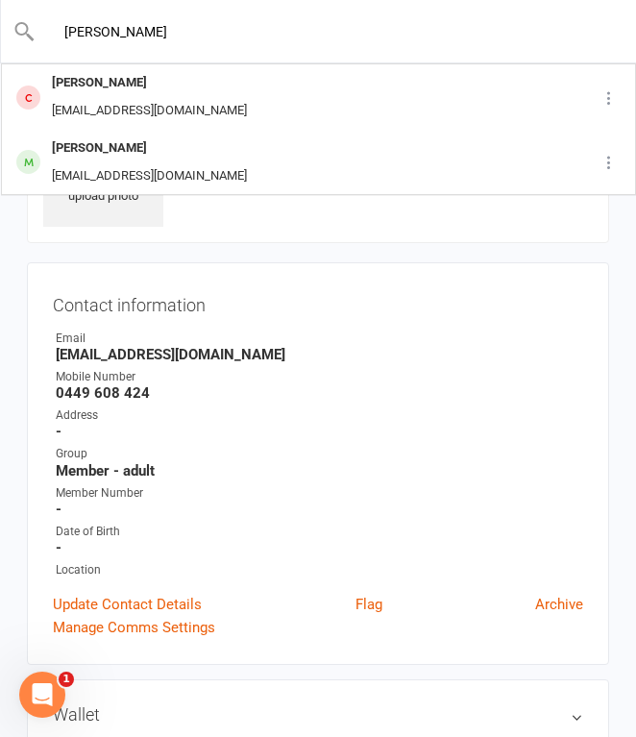
type input "[PERSON_NAME]"
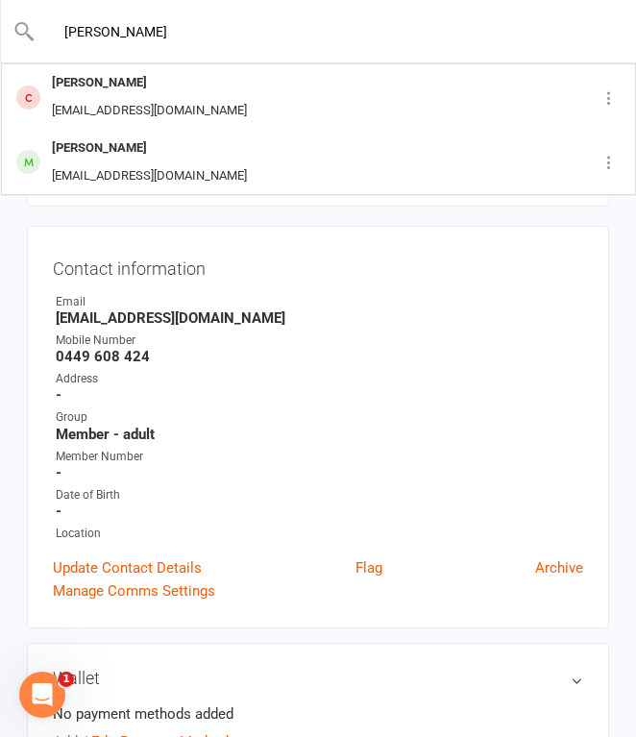
scroll to position [38, 0]
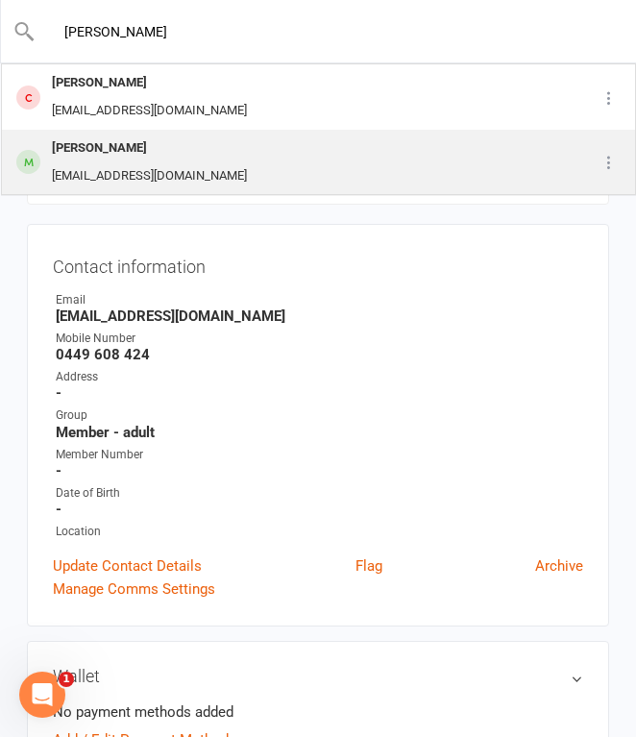
click at [163, 152] on div "[PERSON_NAME]" at bounding box center [149, 149] width 207 height 28
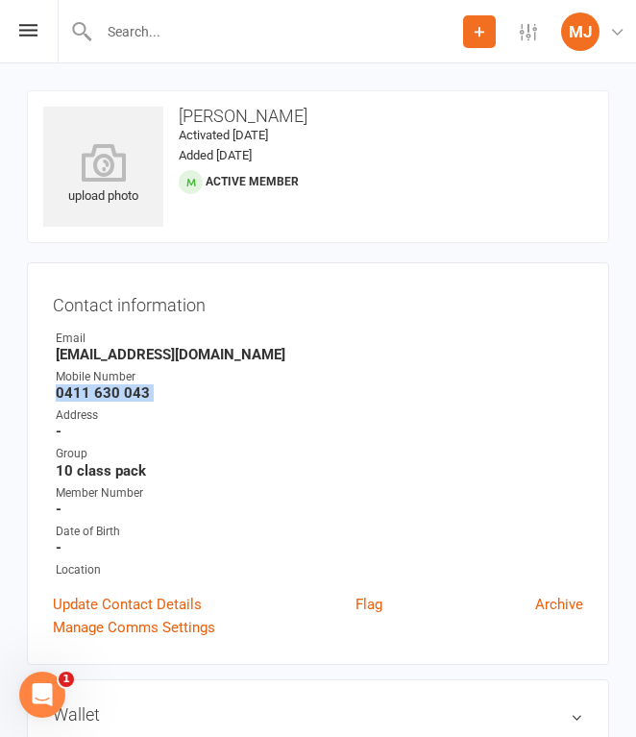
drag, startPoint x: 57, startPoint y: 390, endPoint x: 179, endPoint y: 404, distance: 122.8
click at [179, 404] on ul "Owner Email [EMAIL_ADDRESS][DOMAIN_NAME] Mobile Number [PHONE_NUMBER] Address -…" at bounding box center [318, 455] width 531 height 250
copy render-form-field "0411 630 043"
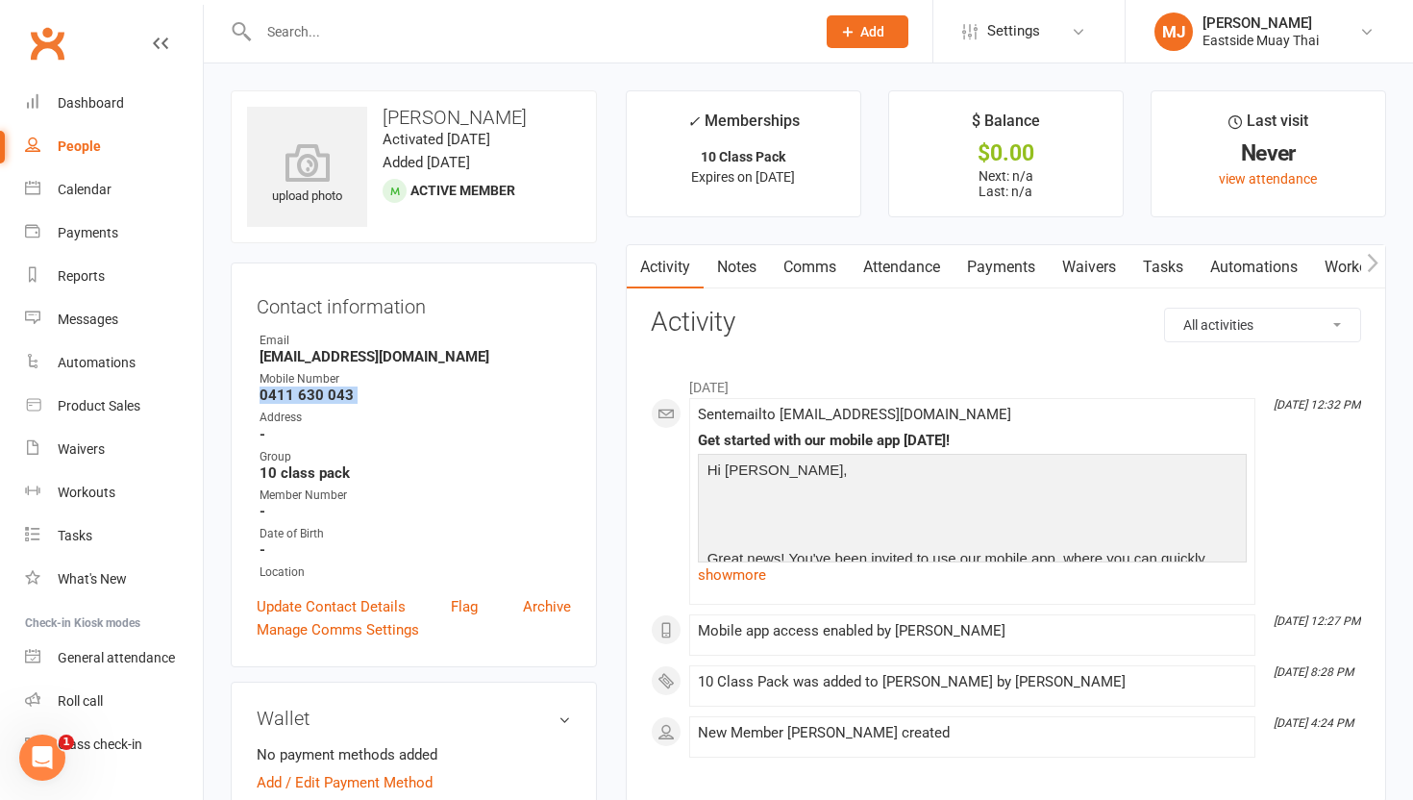
click at [635, 261] on link "Waivers" at bounding box center [1089, 267] width 81 height 44
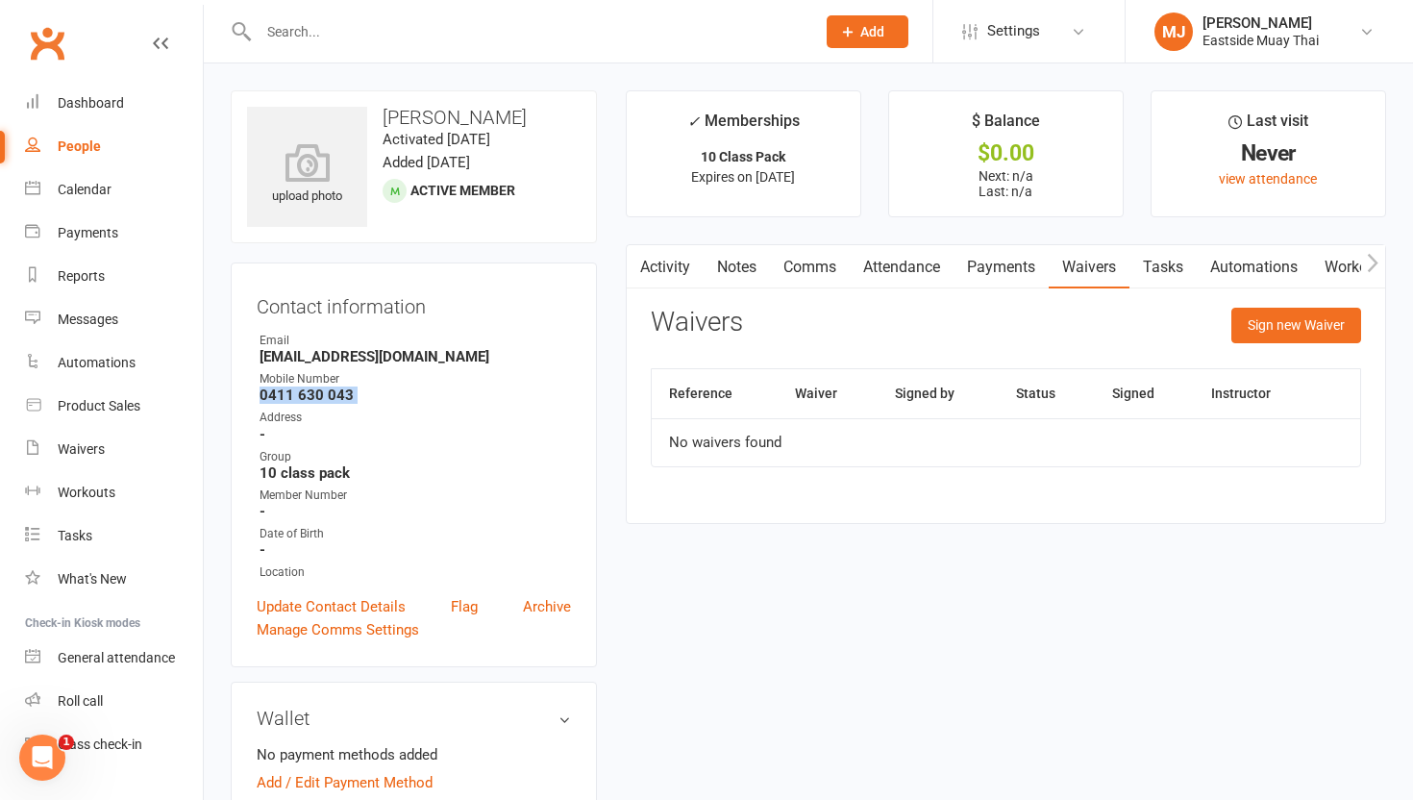
click at [635, 287] on link "Payments" at bounding box center [1001, 267] width 95 height 44
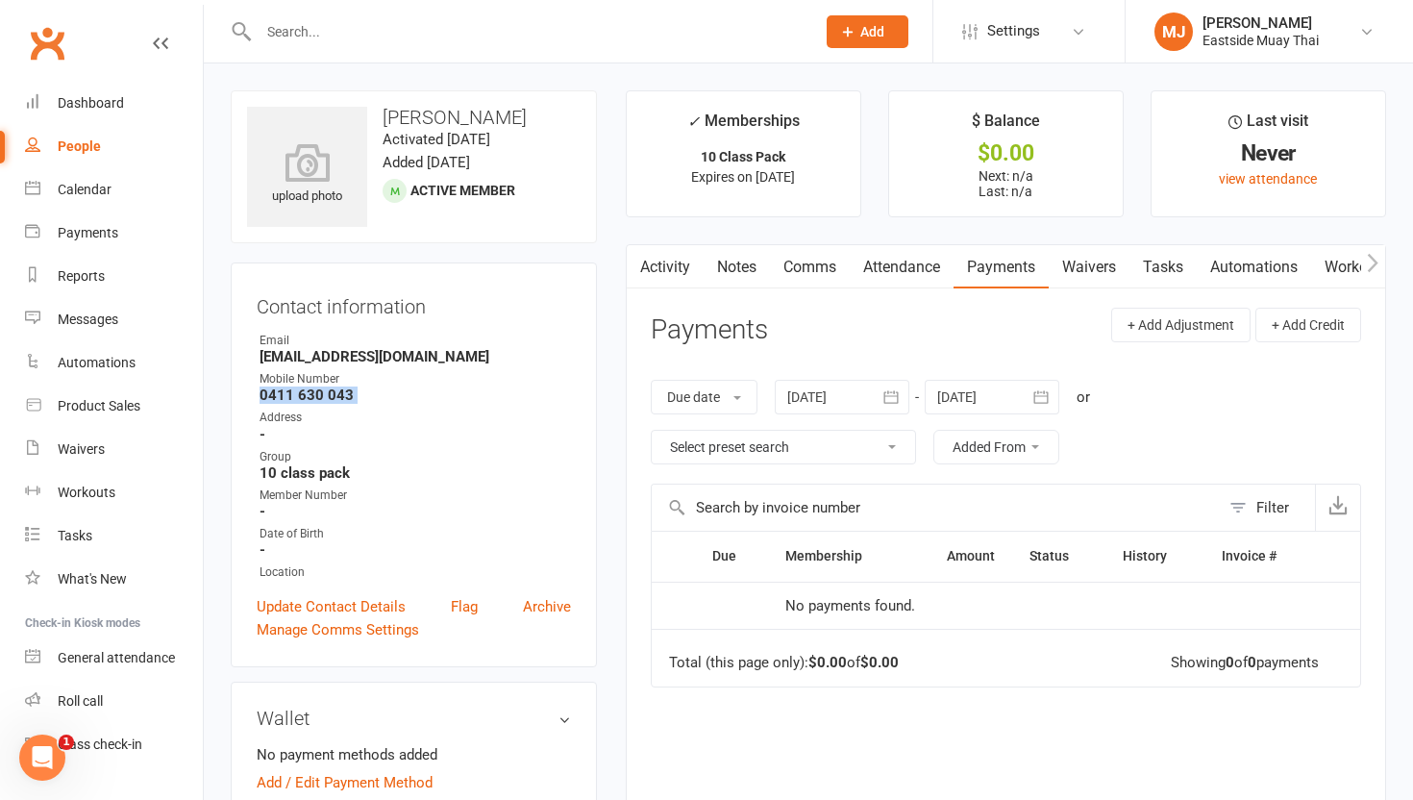
click at [635, 262] on link "Attendance" at bounding box center [902, 267] width 104 height 44
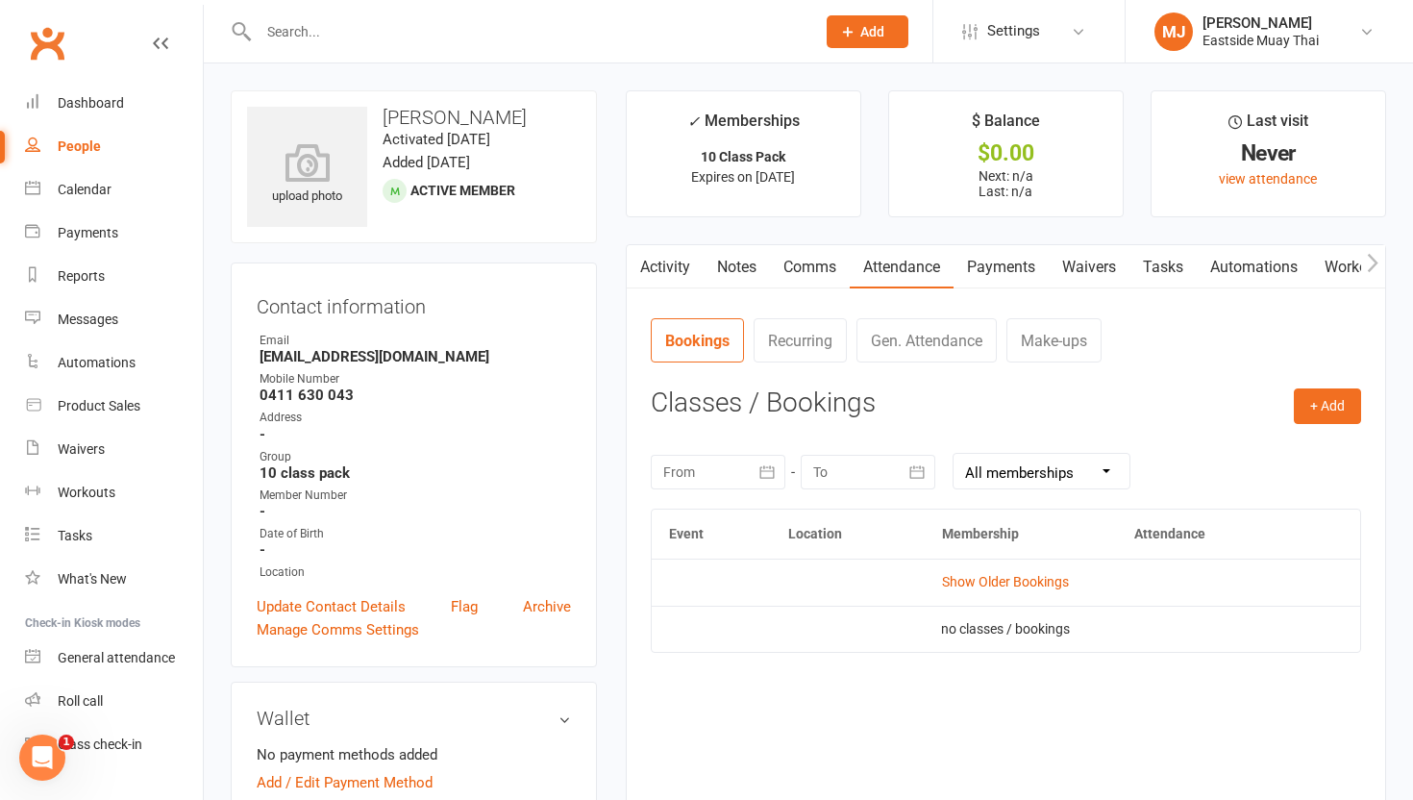
click at [635, 507] on div "[DATE] Sun Mon Tue Wed Thu Fri Sat 36 31 01 02 03 04 05 06 37 07 08 09 10 11 12…" at bounding box center [1006, 471] width 710 height 75
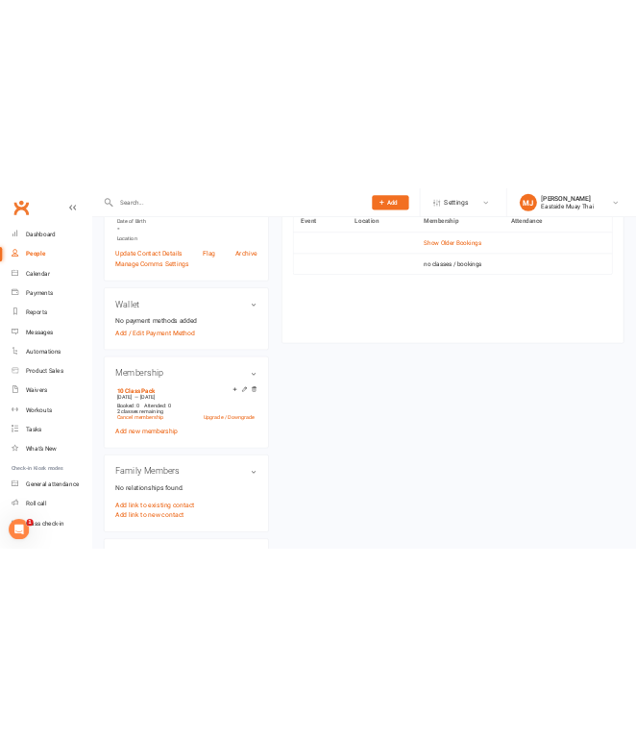
scroll to position [464, 0]
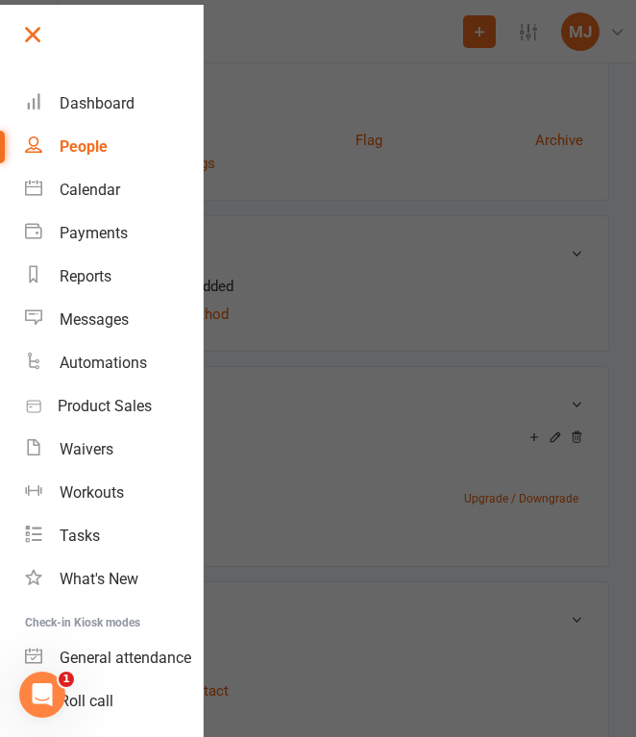
click at [26, 50] on link at bounding box center [111, 40] width 184 height 43
